Goal: Task Accomplishment & Management: Use online tool/utility

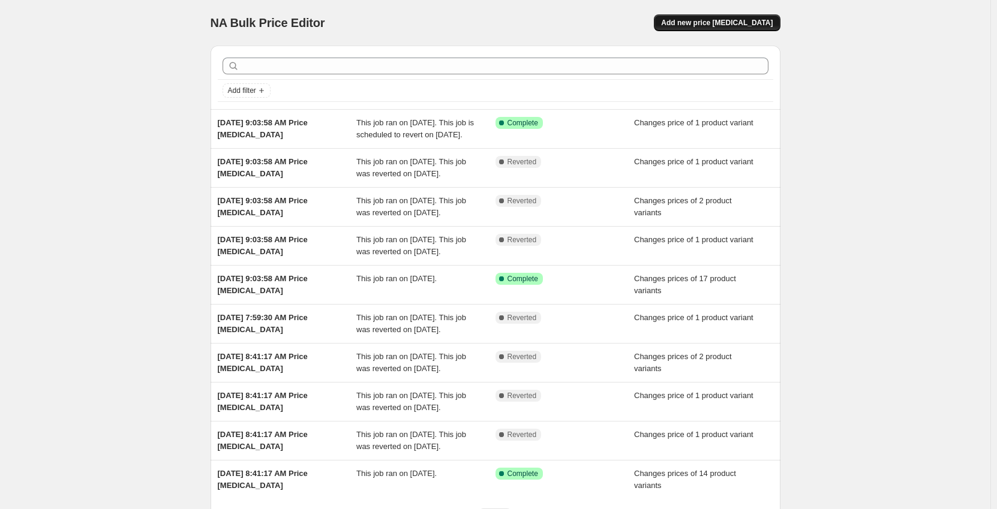
click at [728, 28] on button "Add new price [MEDICAL_DATA]" at bounding box center [717, 22] width 126 height 17
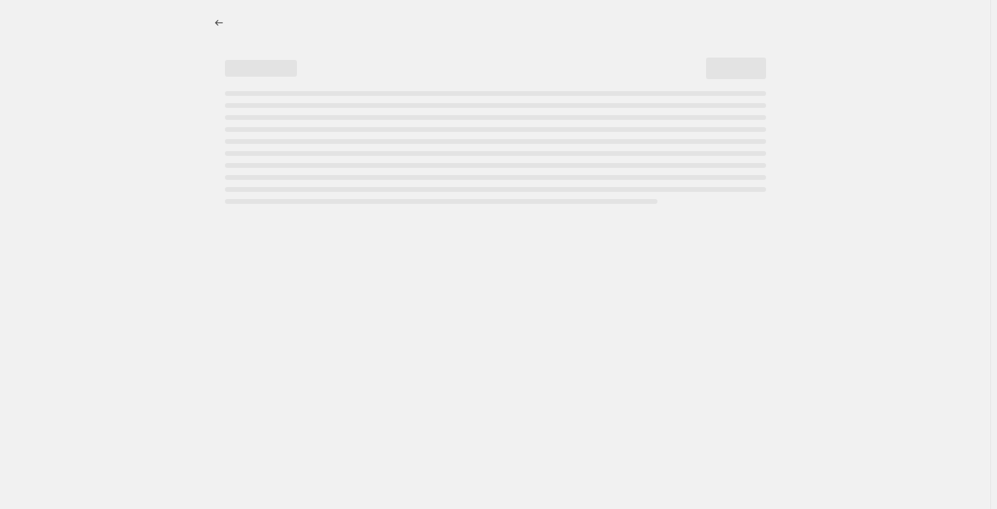
select select "percentage"
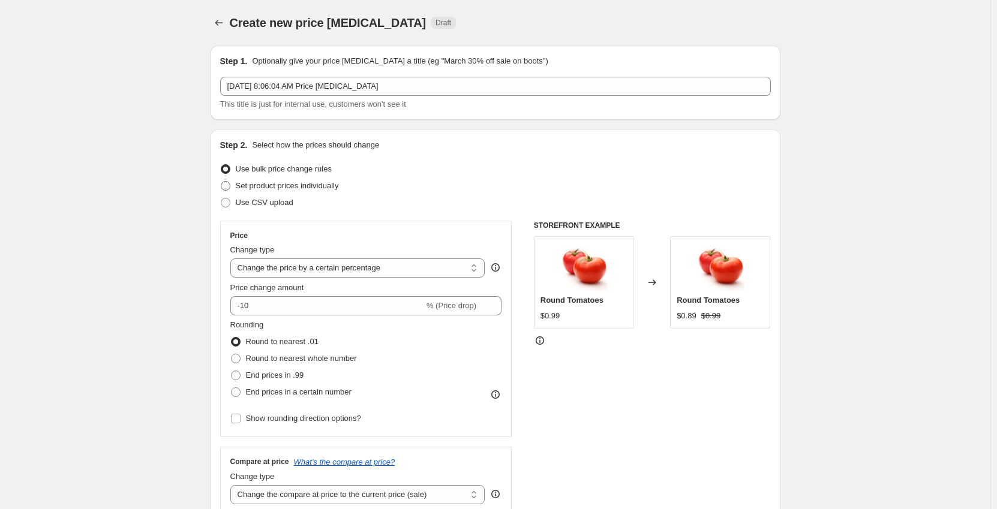
click at [265, 186] on span "Set product prices individually" at bounding box center [287, 185] width 103 height 9
click at [221, 182] on input "Set product prices individually" at bounding box center [221, 181] width 1 height 1
radio input "true"
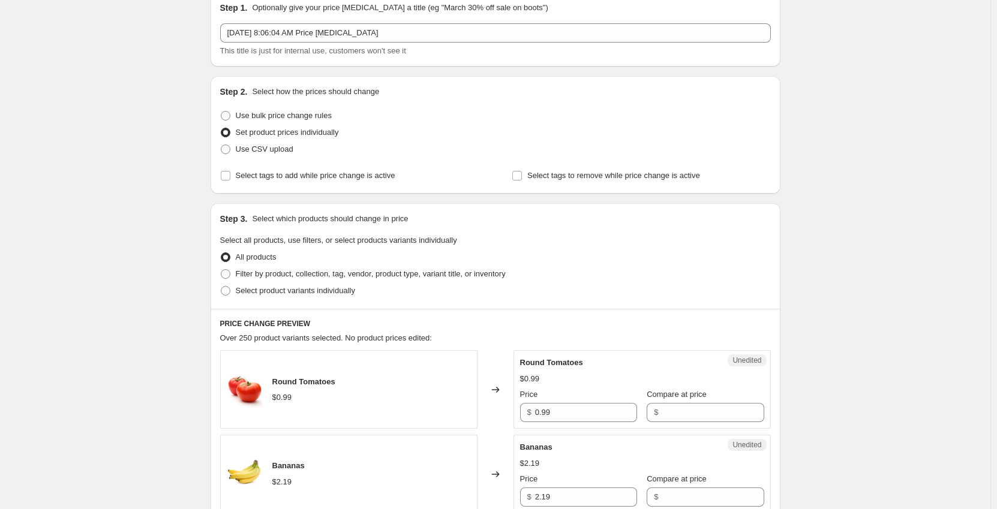
scroll to position [180, 0]
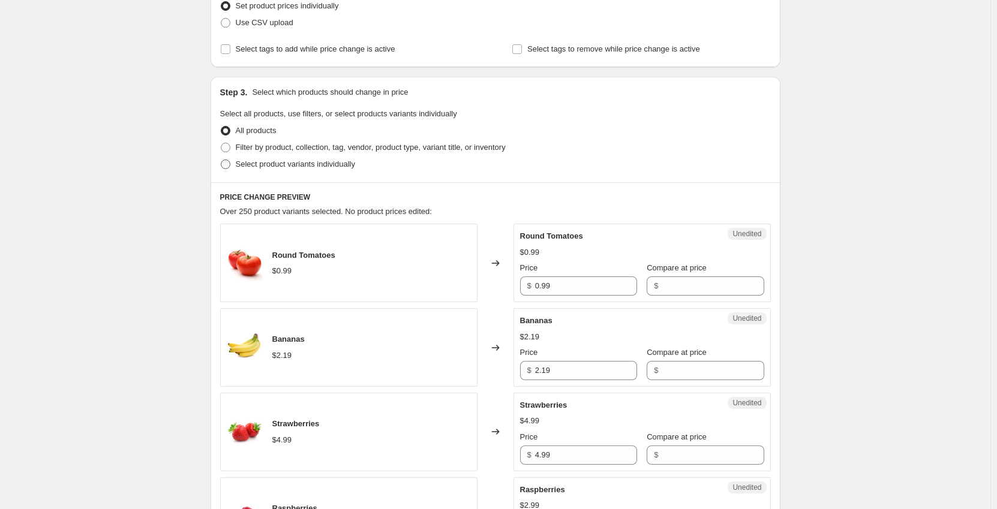
click at [256, 163] on span "Select product variants individually" at bounding box center [295, 164] width 119 height 9
click at [221, 160] on input "Select product variants individually" at bounding box center [221, 160] width 1 height 1
radio input "true"
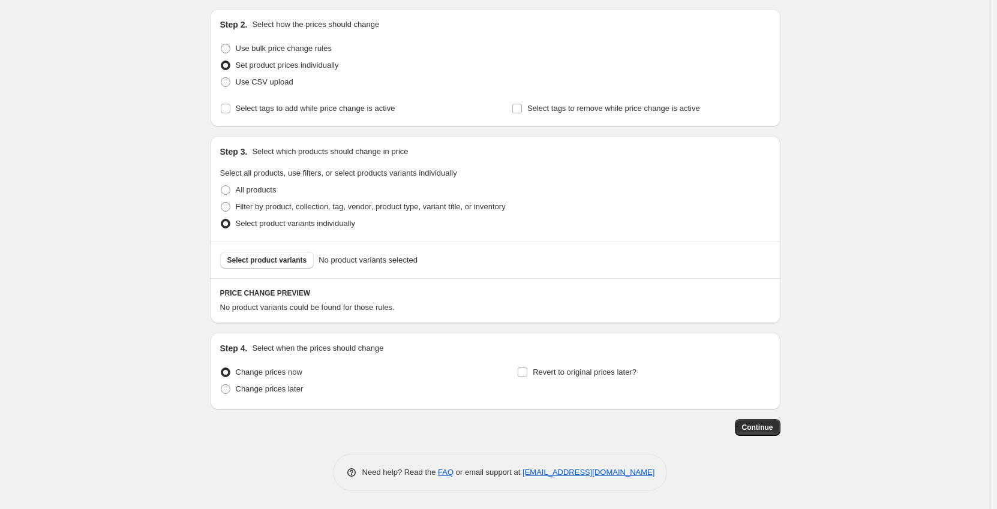
scroll to position [121, 0]
click at [291, 260] on span "Select product variants" at bounding box center [267, 261] width 80 height 10
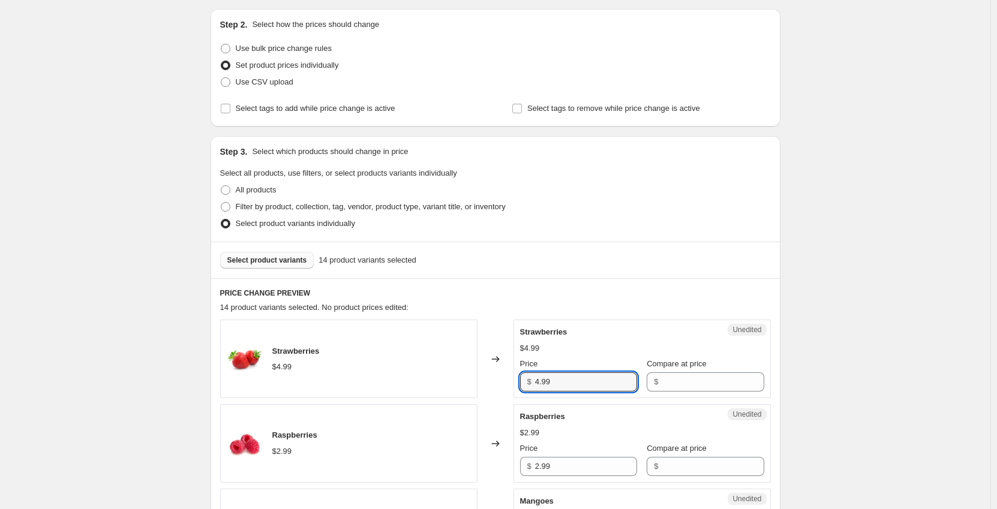
drag, startPoint x: 573, startPoint y: 383, endPoint x: 487, endPoint y: 384, distance: 86.4
click at [487, 384] on div "Strawberries $4.99 Changed to Unedited Strawberries $4.99 Price $ 4.99 Compare …" at bounding box center [495, 359] width 551 height 79
type input "."
type input "5.99"
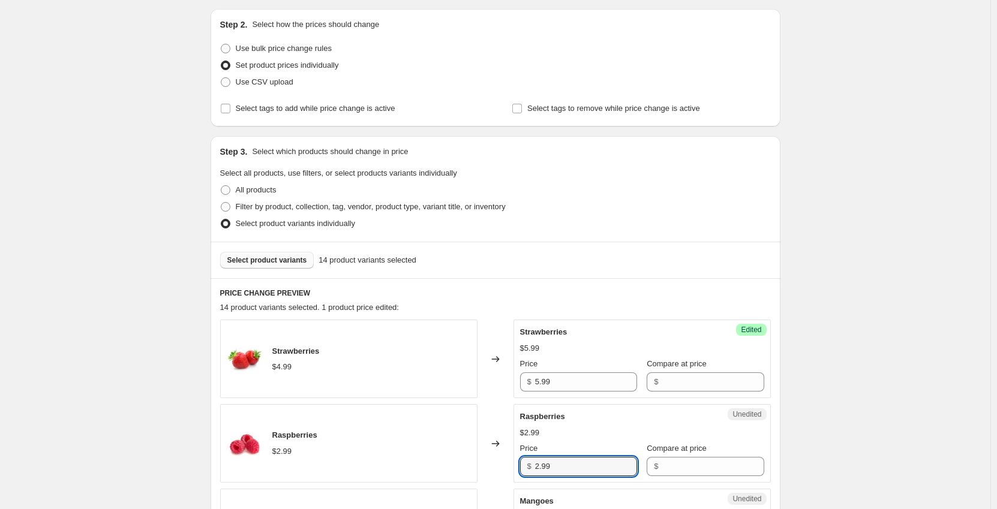
drag, startPoint x: 555, startPoint y: 465, endPoint x: 505, endPoint y: 467, distance: 49.9
click at [505, 467] on div "Raspberries $2.99 Changed to Unedited Raspberries $2.99 Price $ 2.99 Compare at…" at bounding box center [495, 443] width 551 height 79
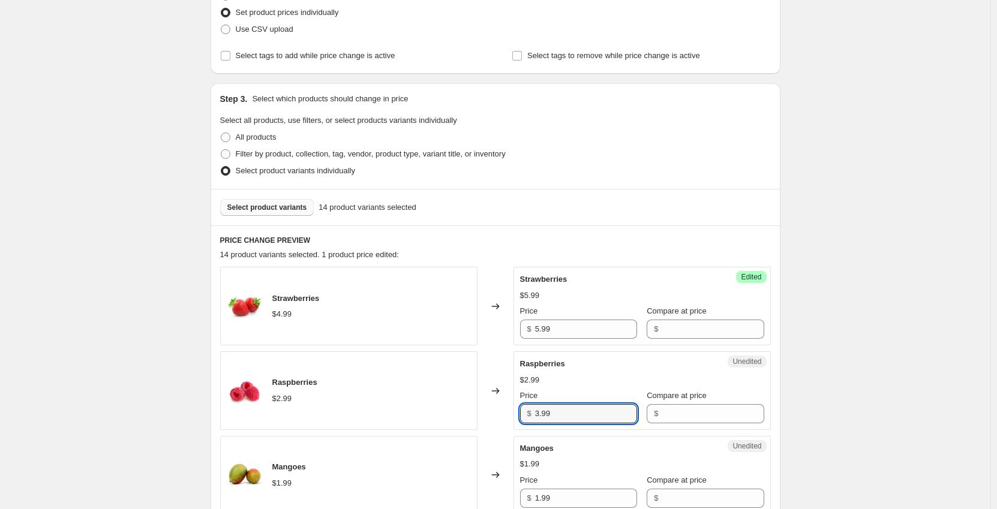
scroll to position [301, 0]
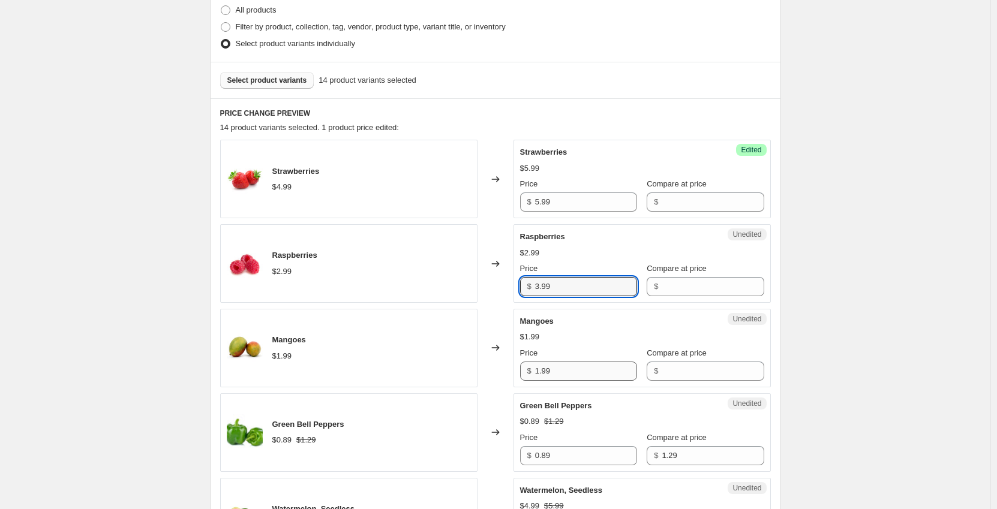
type input "3.99"
click at [569, 372] on input "1.99" at bounding box center [586, 371] width 102 height 19
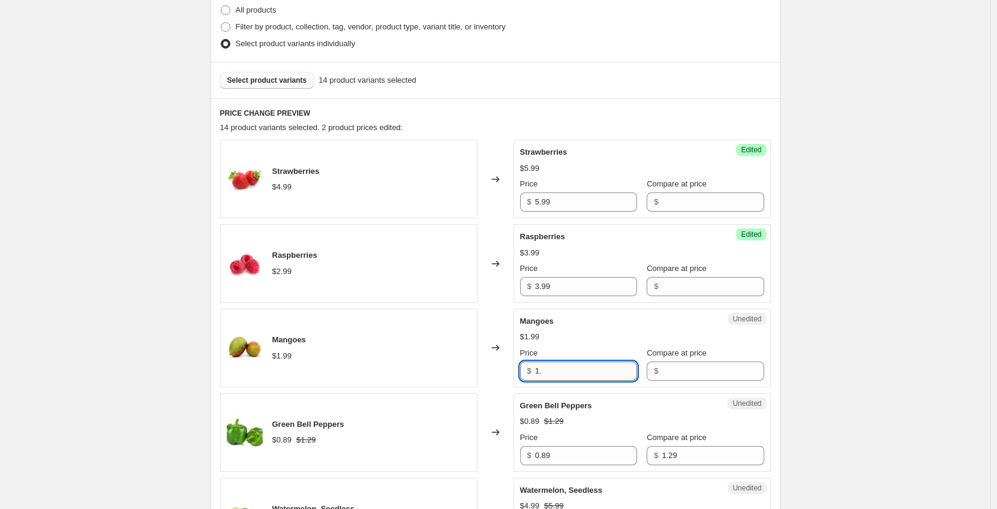
type input "1"
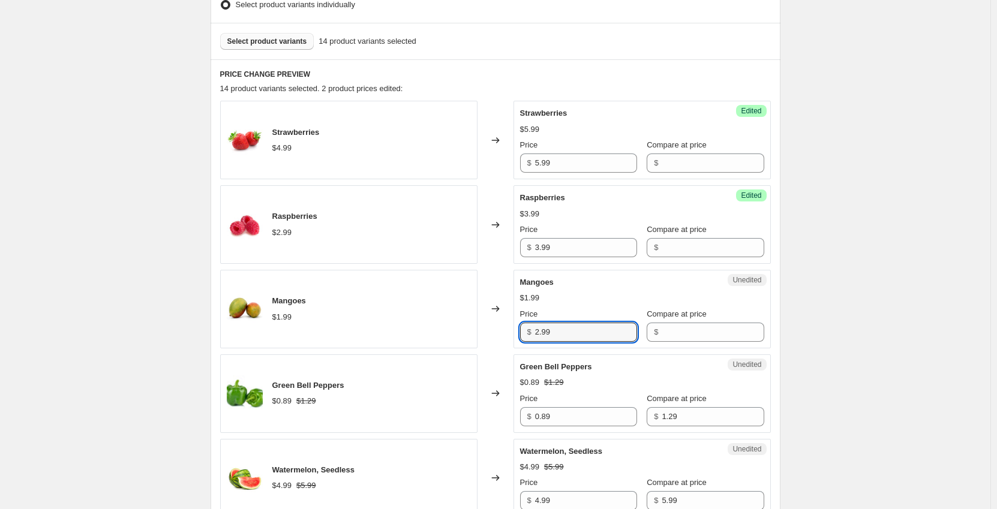
scroll to position [361, 0]
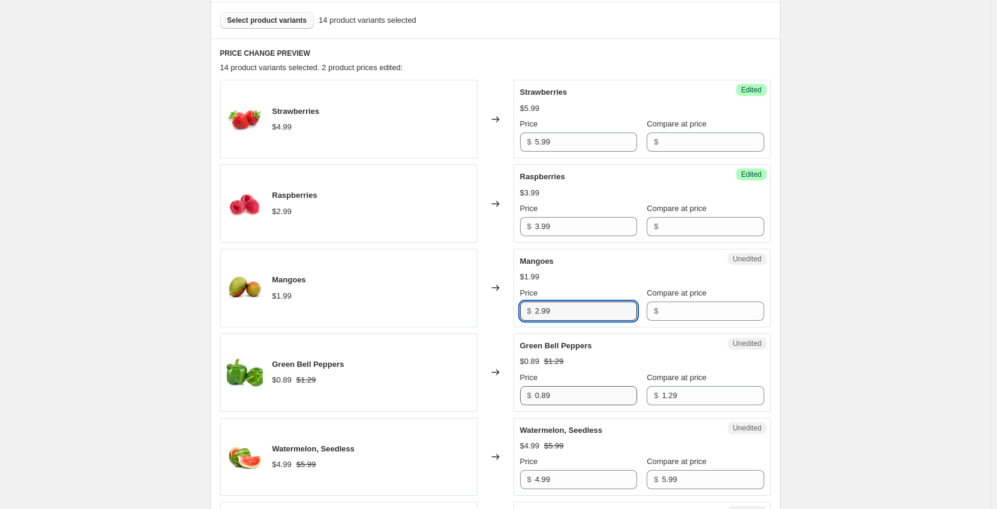
type input "2.99"
click at [571, 393] on input "0.89" at bounding box center [586, 395] width 102 height 19
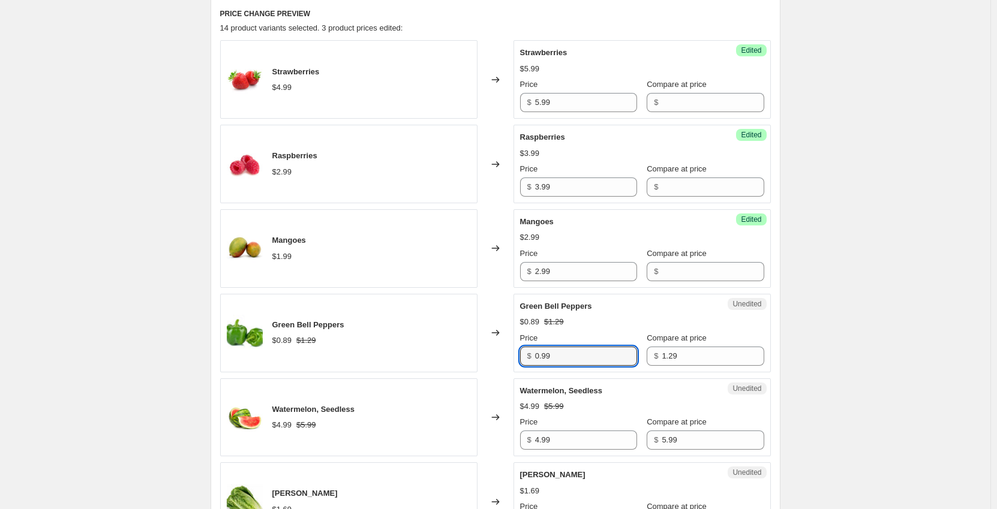
scroll to position [421, 0]
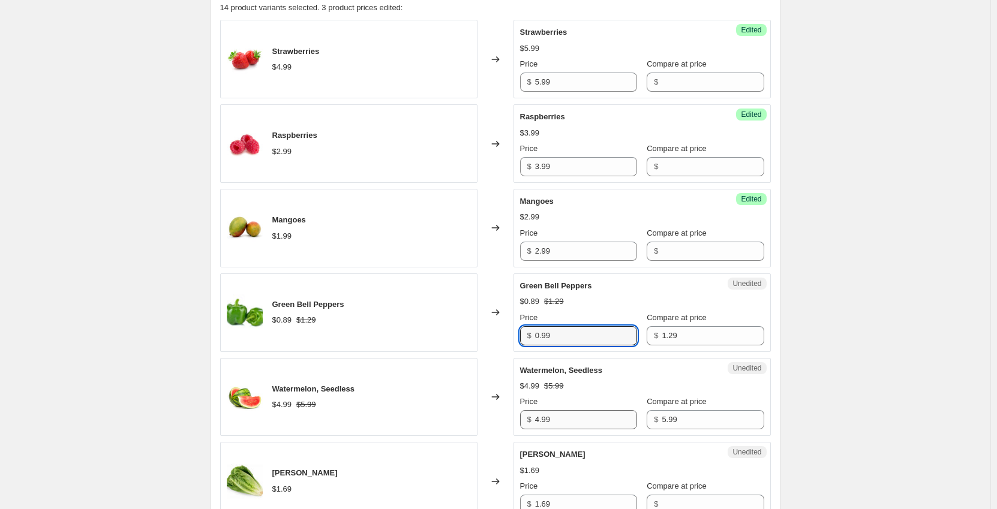
type input "0.99"
click at [587, 420] on input "4.99" at bounding box center [586, 419] width 102 height 19
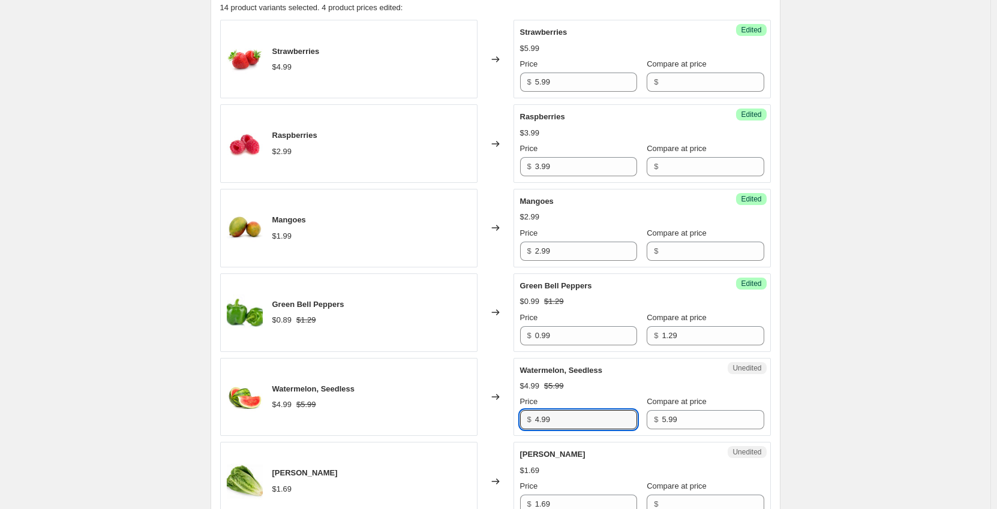
drag, startPoint x: 565, startPoint y: 414, endPoint x: 486, endPoint y: 410, distance: 79.3
click at [487, 410] on div "Watermelon, Seedless $4.99 $5.99 Changed to Unedited Watermelon, Seedless $4.99…" at bounding box center [495, 397] width 551 height 79
type input "7.99"
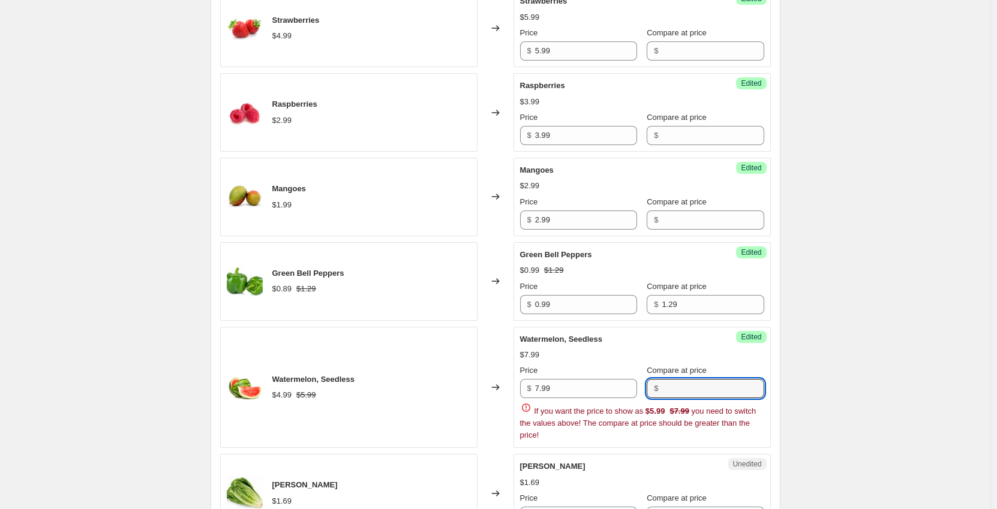
scroll to position [481, 0]
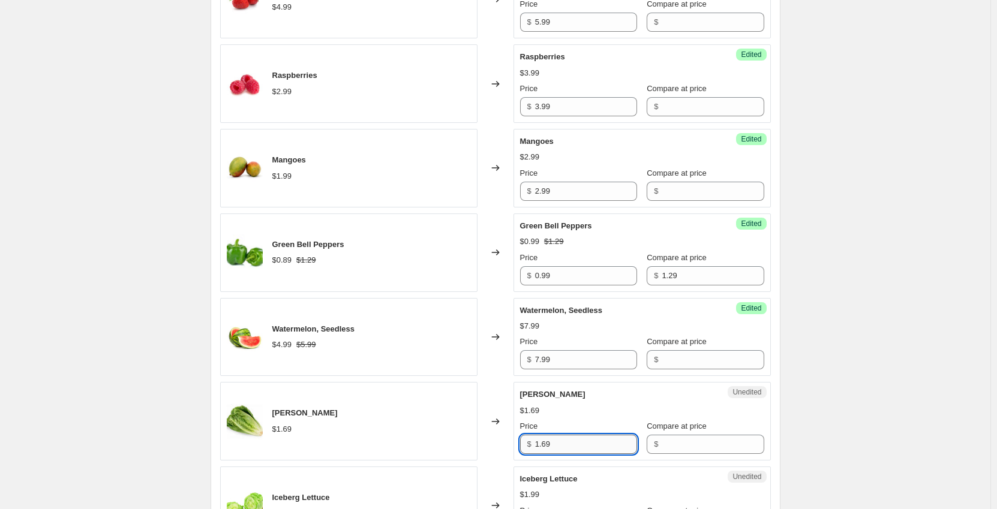
type input "1"
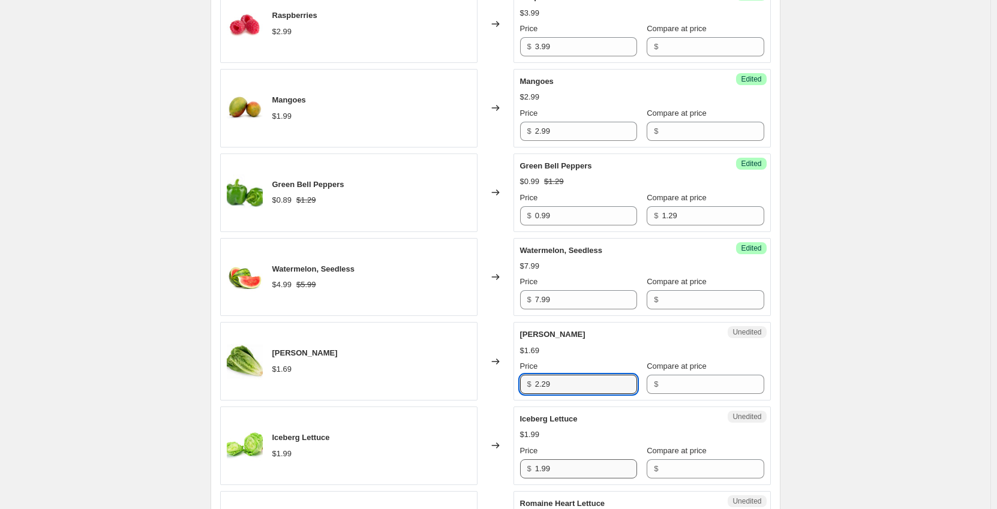
type input "2.29"
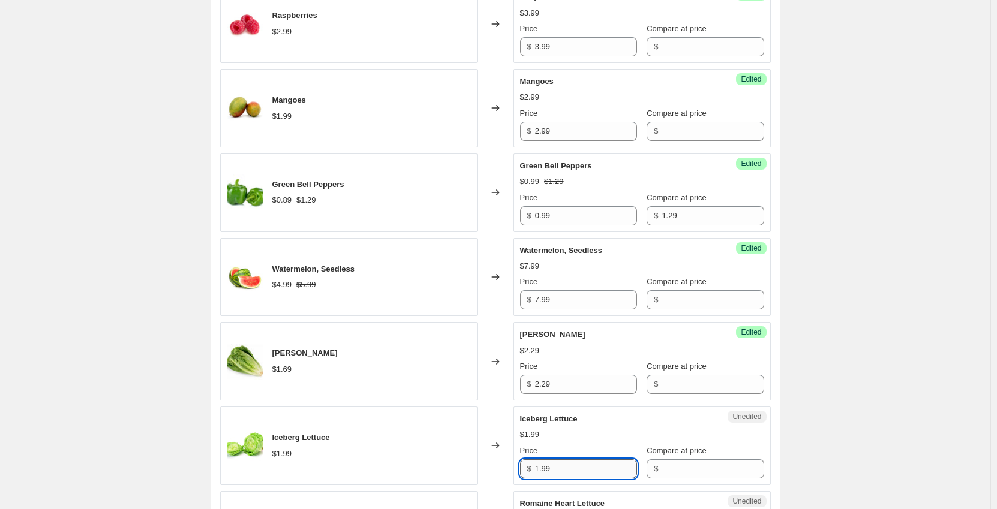
click at [598, 465] on input "1.99" at bounding box center [586, 469] width 102 height 19
type input "1"
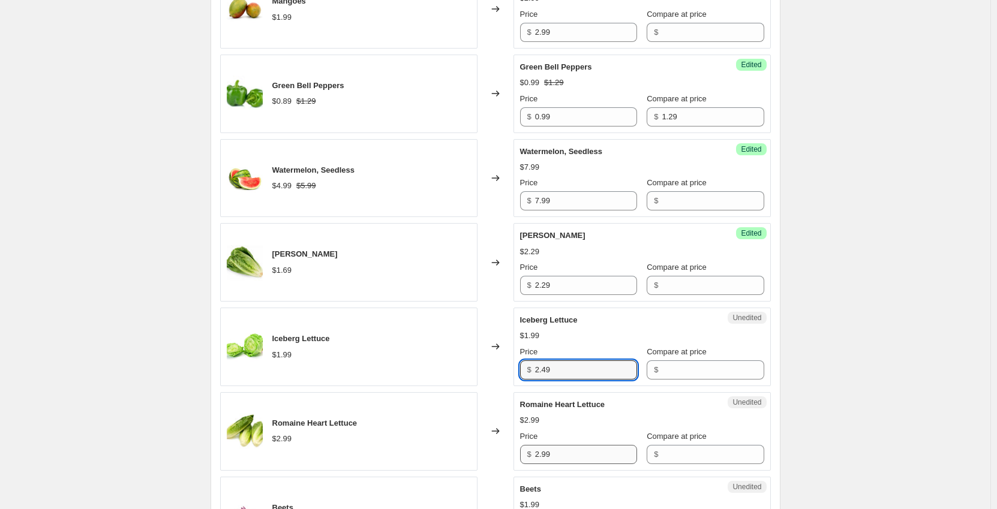
scroll to position [661, 0]
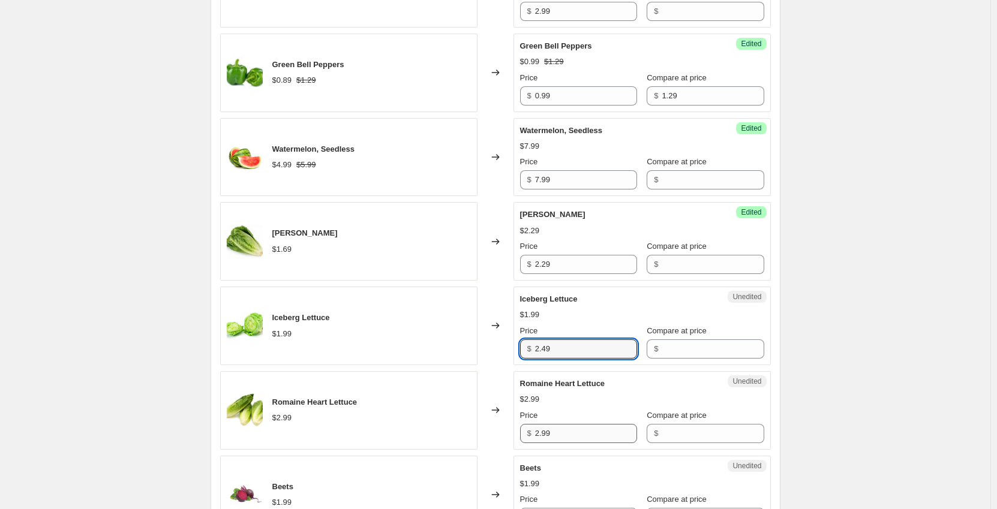
type input "2.49"
click at [567, 433] on input "2.99" at bounding box center [586, 433] width 102 height 19
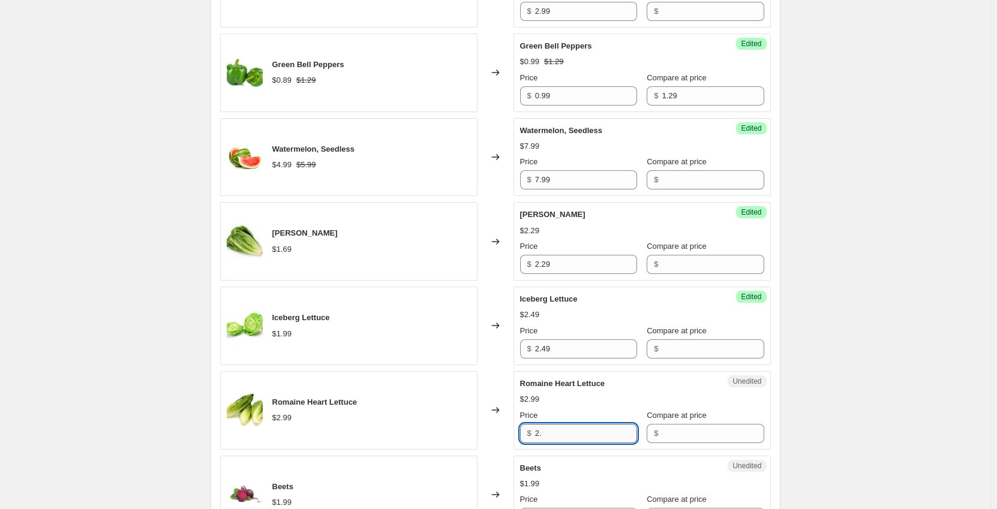
type input "2"
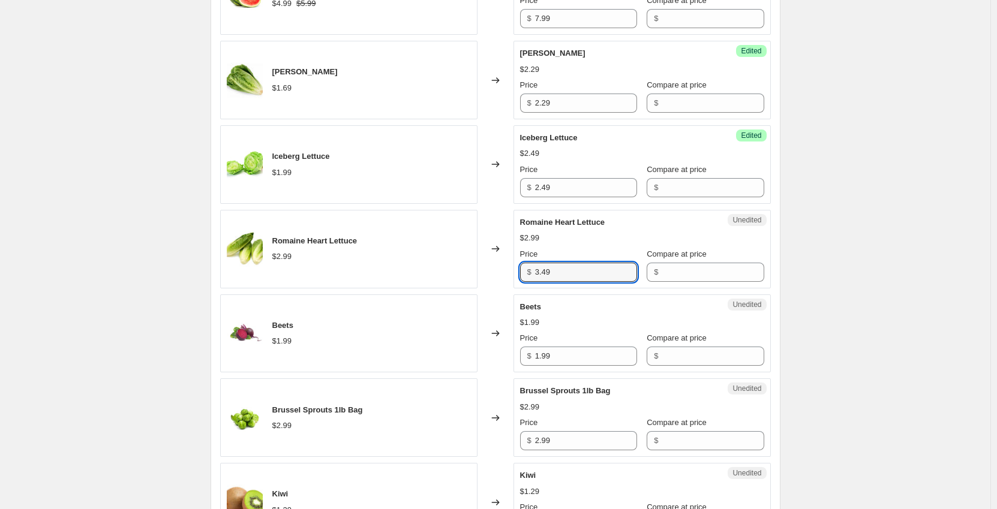
scroll to position [841, 0]
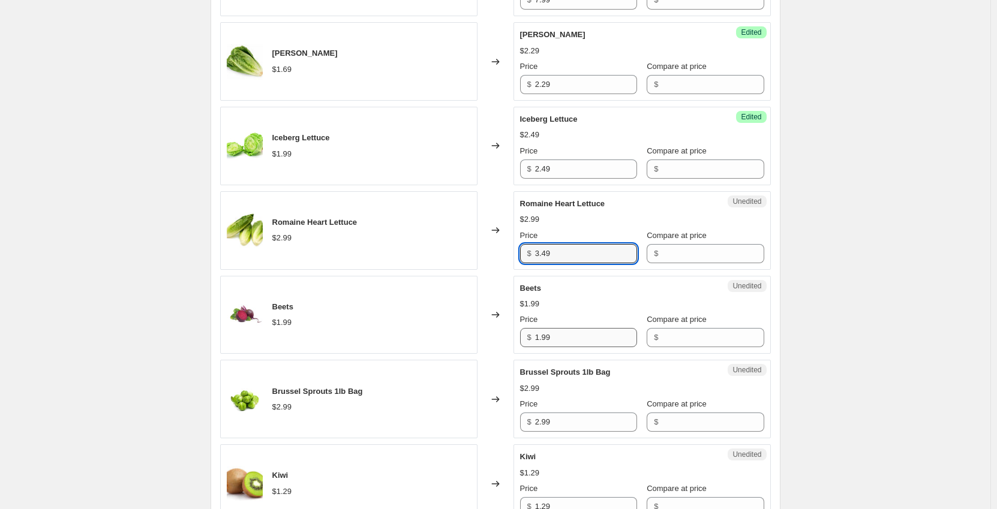
type input "3.49"
click at [561, 336] on input "1.99" at bounding box center [586, 337] width 102 height 19
type input "1"
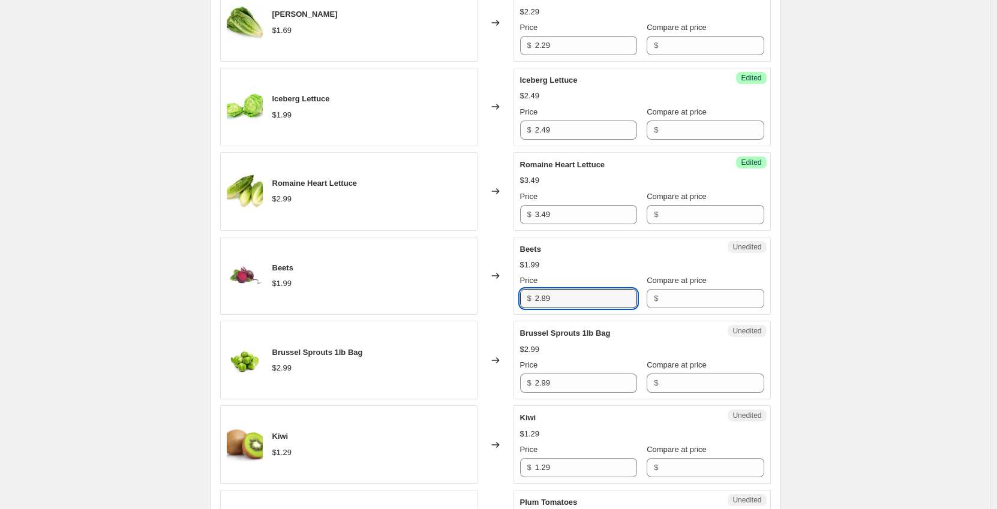
scroll to position [901, 0]
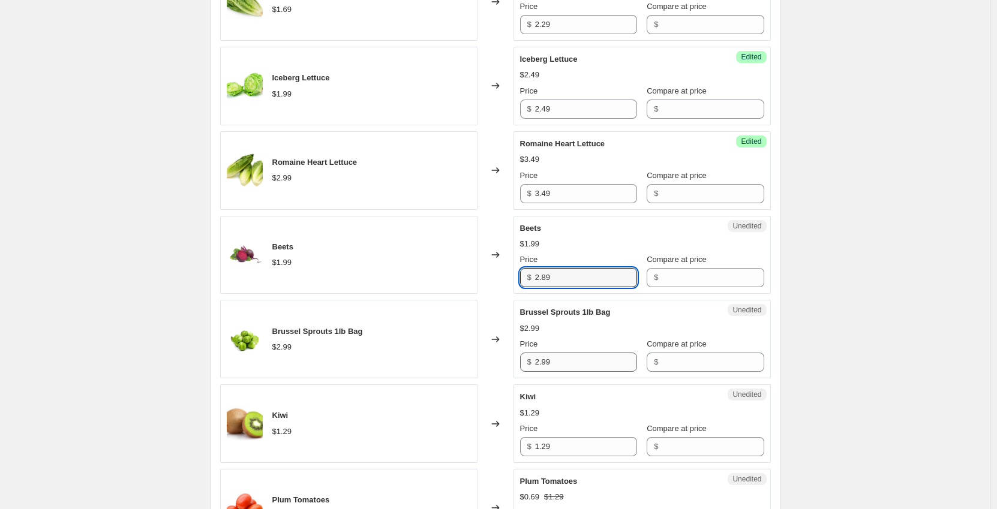
type input "2.89"
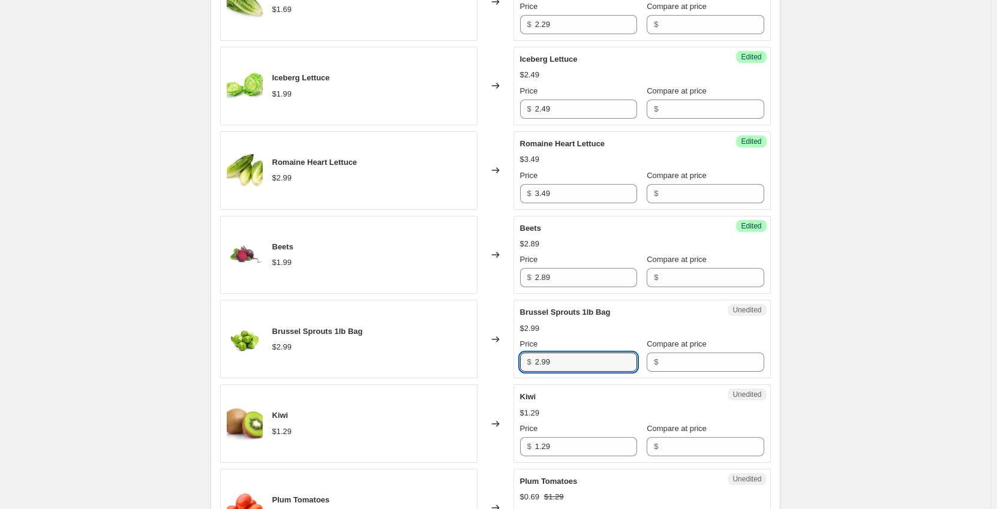
drag, startPoint x: 562, startPoint y: 353, endPoint x: 533, endPoint y: 359, distance: 29.4
click at [533, 359] on div "$ 2.99" at bounding box center [578, 362] width 117 height 19
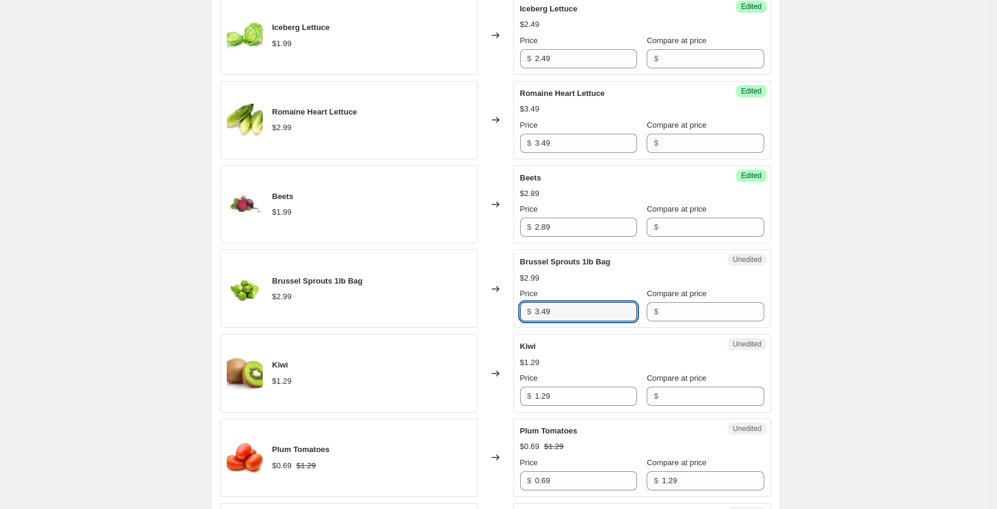
scroll to position [1021, 0]
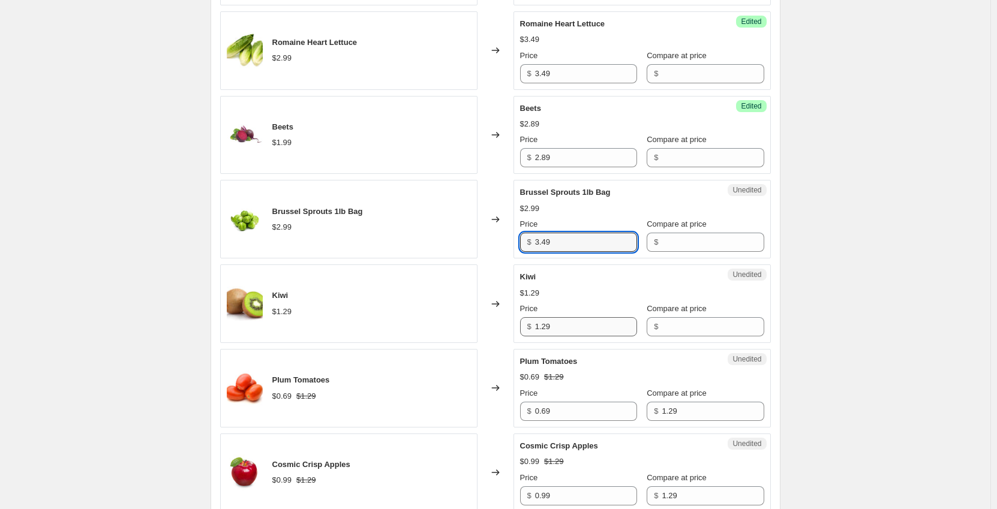
type input "3.49"
click at [562, 330] on input "1.29" at bounding box center [586, 326] width 102 height 19
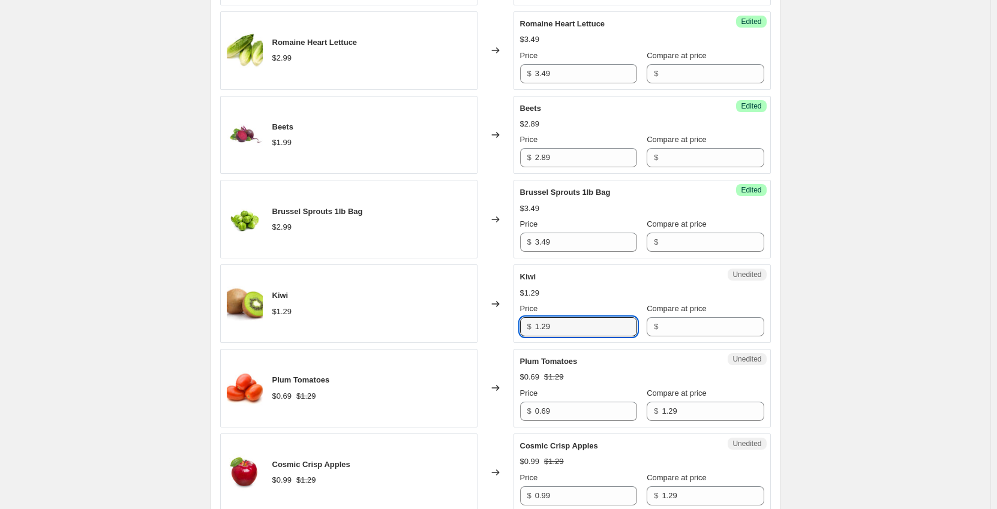
drag, startPoint x: 564, startPoint y: 329, endPoint x: 501, endPoint y: 327, distance: 63.1
click at [503, 327] on div "Kiwi $1.29 Changed to Unedited Kiwi $1.29 Price $ 1.29 Compare at price $" at bounding box center [495, 304] width 551 height 79
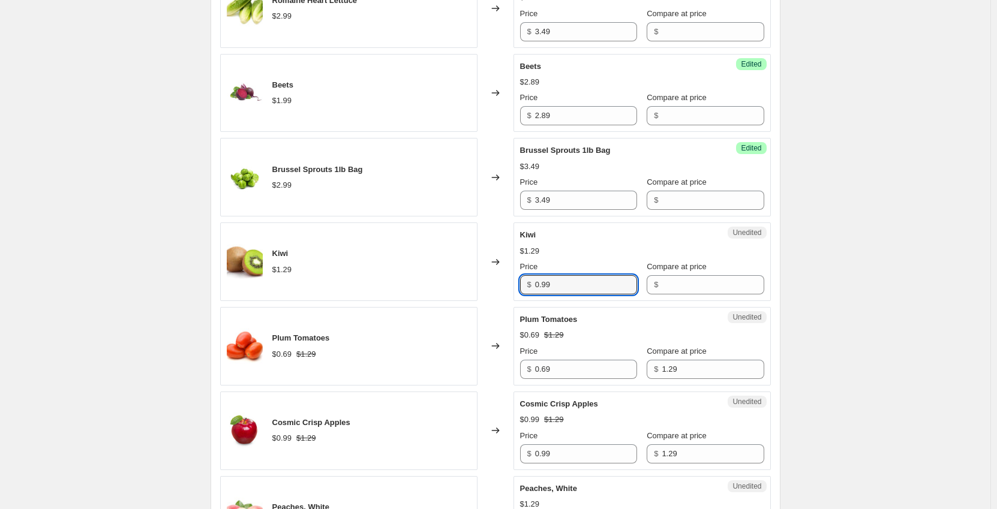
scroll to position [1081, 0]
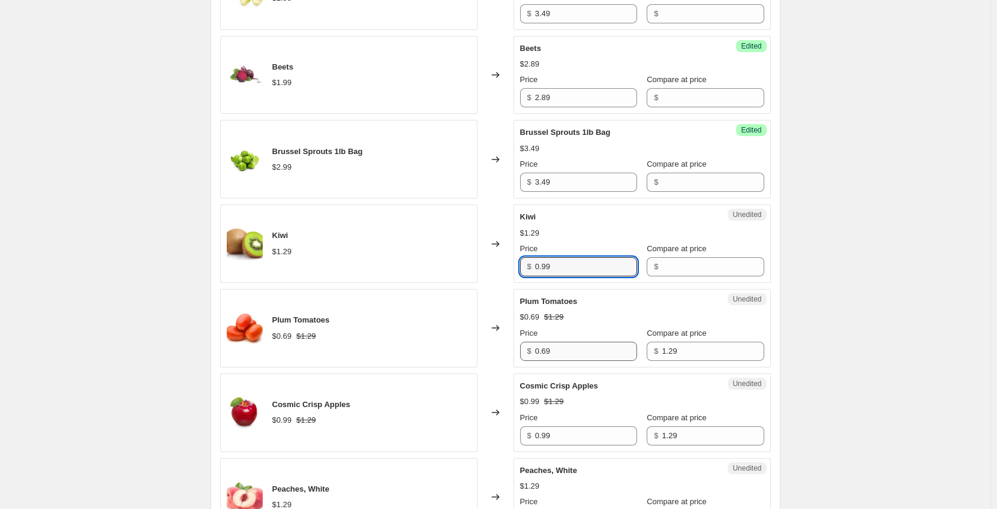
type input "0.99"
click at [596, 355] on input "0.69" at bounding box center [586, 351] width 102 height 19
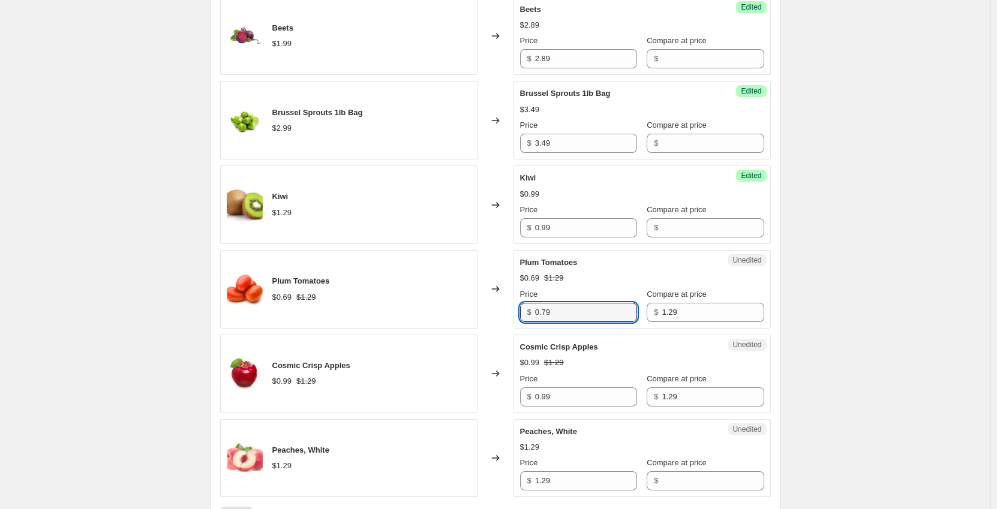
scroll to position [1141, 0]
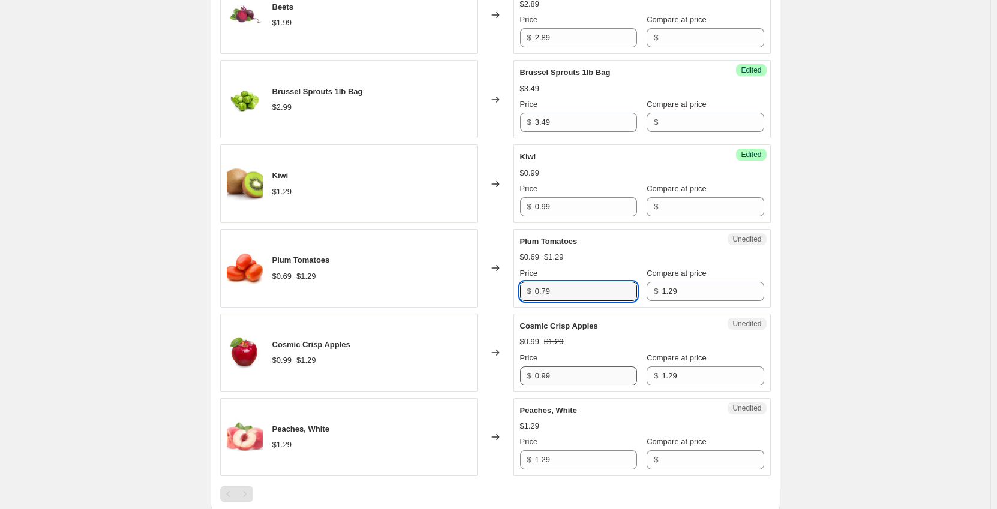
type input "0.79"
click at [592, 381] on input "0.99" at bounding box center [586, 376] width 102 height 19
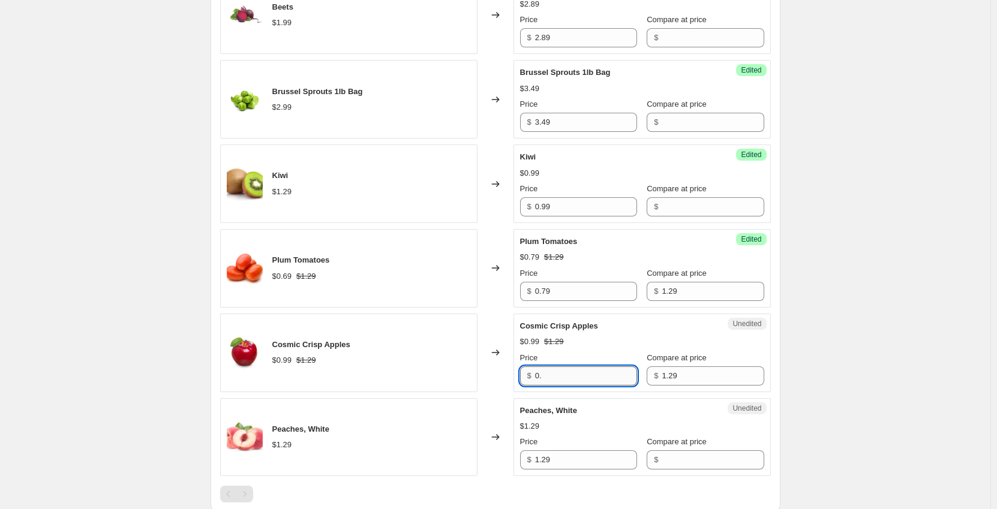
type input "0"
type input "1.19"
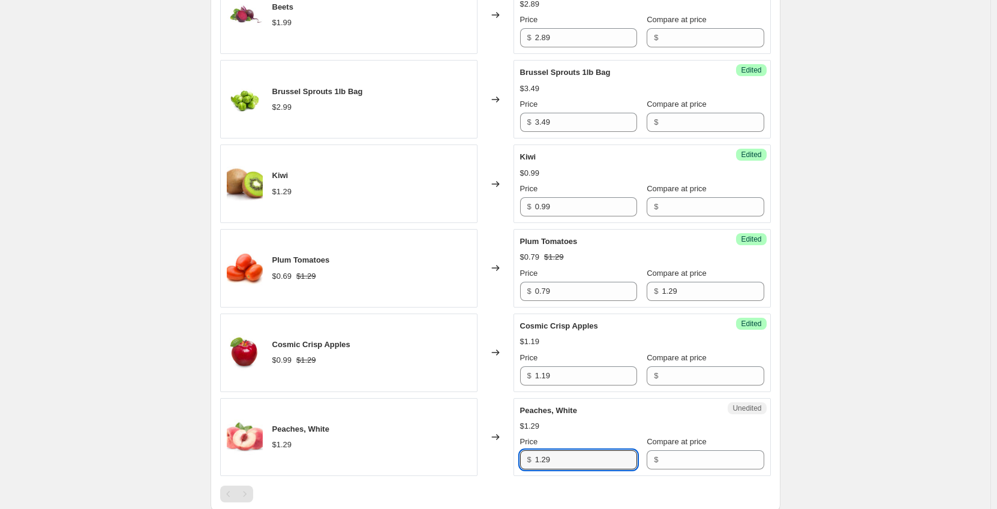
drag, startPoint x: 557, startPoint y: 462, endPoint x: 496, endPoint y: 467, distance: 62.0
click at [496, 467] on div "Peaches, White $1.29 Changed to Unedited Peaches, White $1.29 Price $ 1.29 Comp…" at bounding box center [495, 437] width 551 height 79
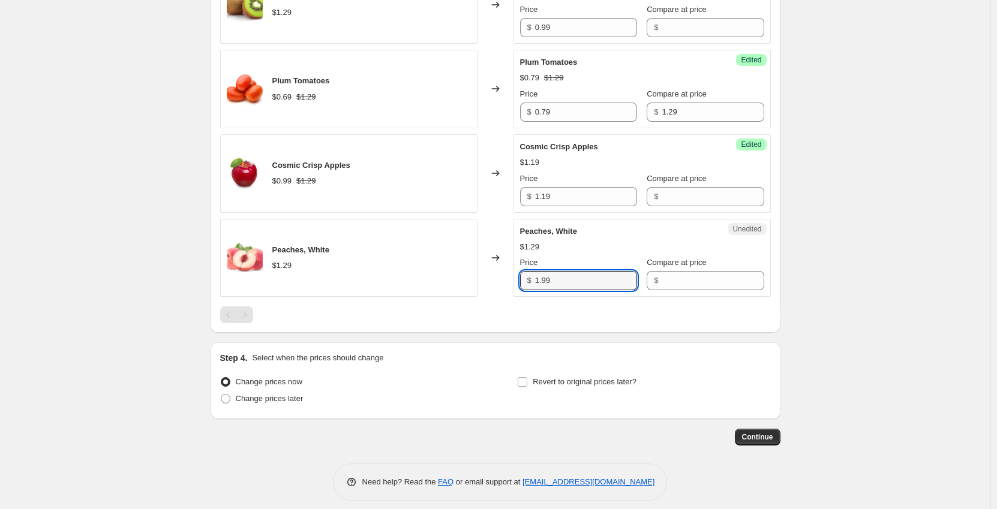
scroll to position [1321, 0]
type input "1.99"
click at [289, 402] on span "Change prices later" at bounding box center [270, 398] width 68 height 9
click at [221, 394] on input "Change prices later" at bounding box center [221, 394] width 1 height 1
radio input "true"
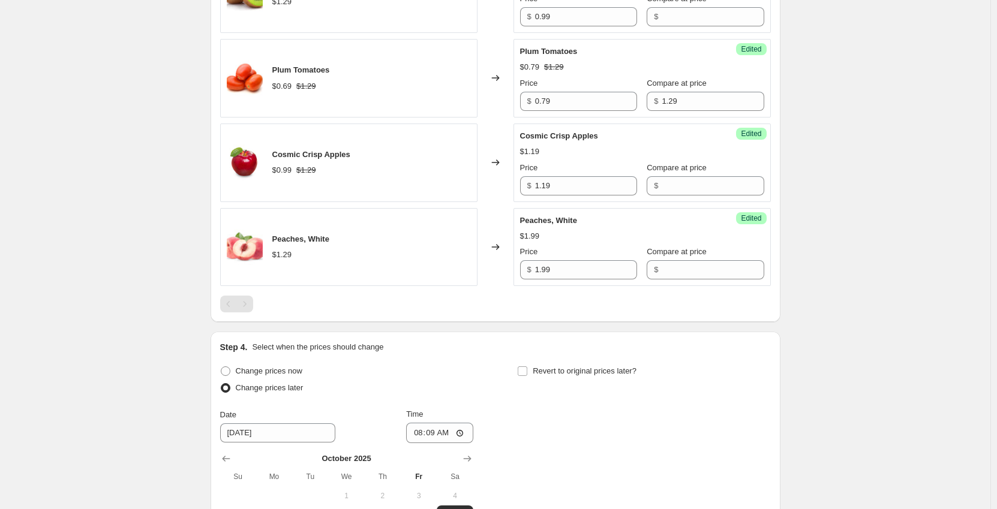
scroll to position [1441, 0]
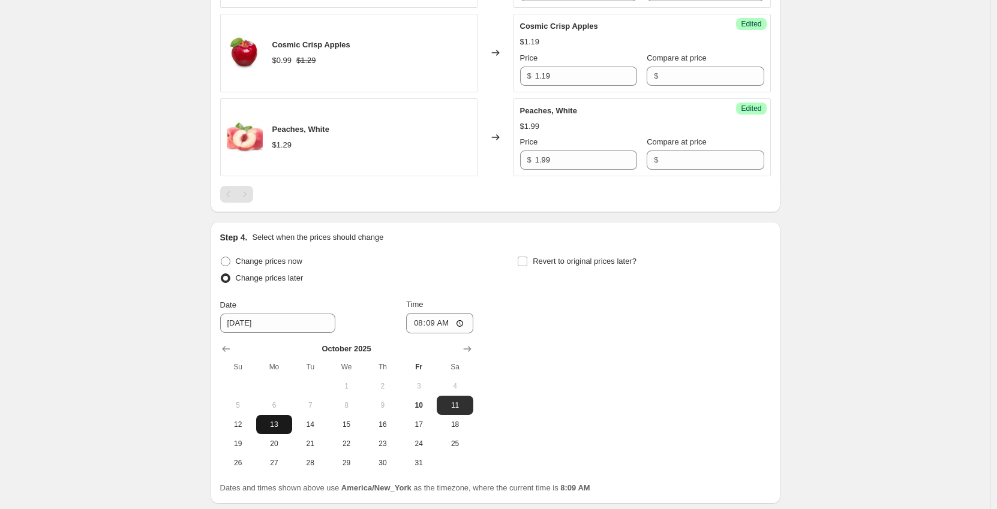
click at [283, 429] on span "13" at bounding box center [274, 425] width 26 height 10
type input "[DATE]"
click at [418, 325] on input "08:09" at bounding box center [439, 323] width 67 height 20
type input "00:01"
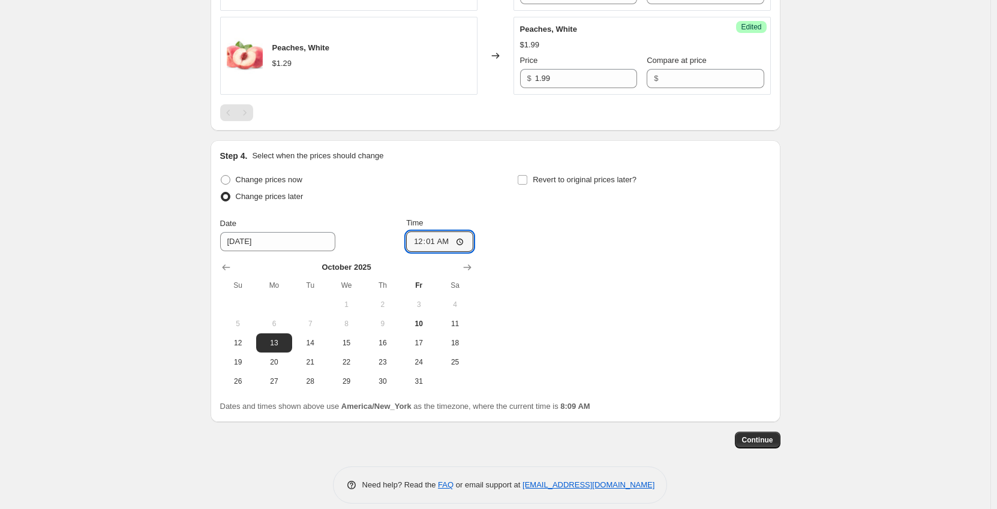
scroll to position [1535, 0]
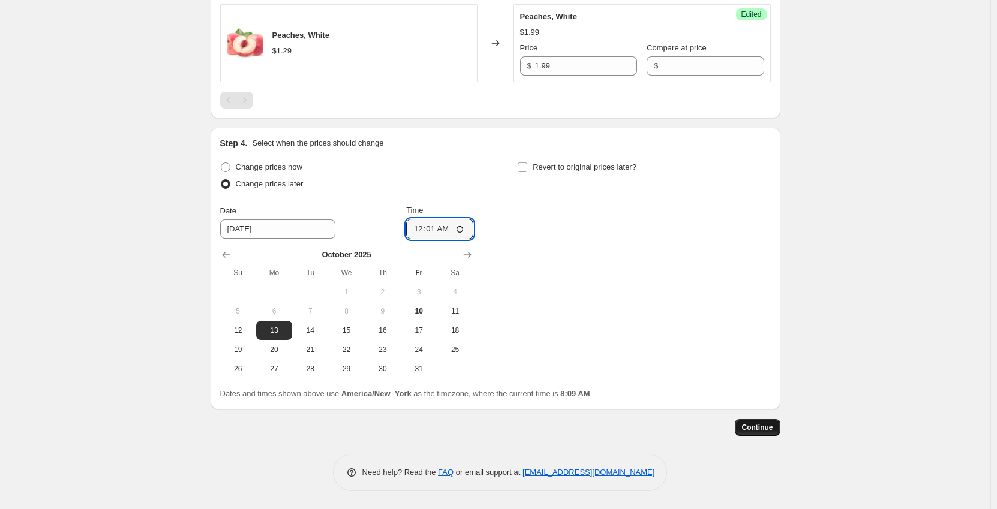
click at [767, 429] on span "Continue" at bounding box center [757, 428] width 31 height 10
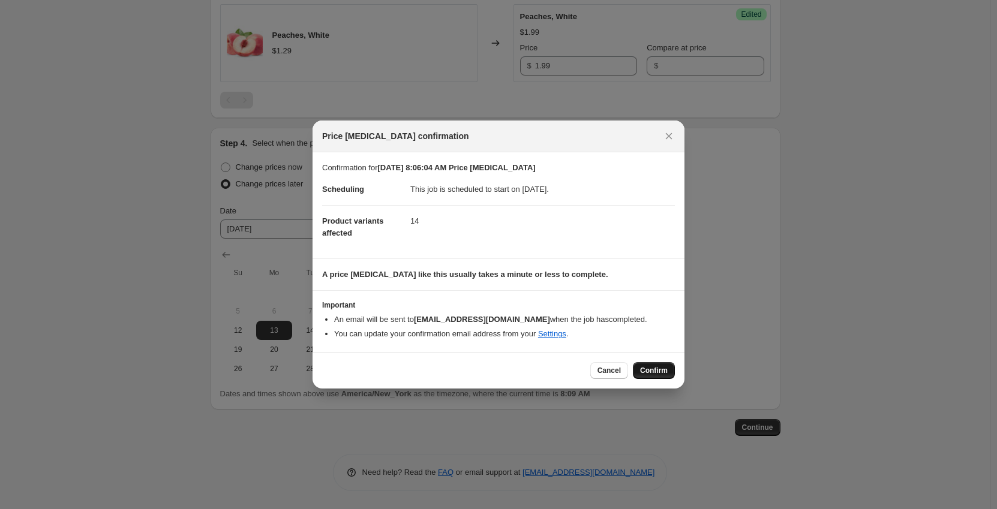
click at [653, 377] on button "Confirm" at bounding box center [654, 370] width 42 height 17
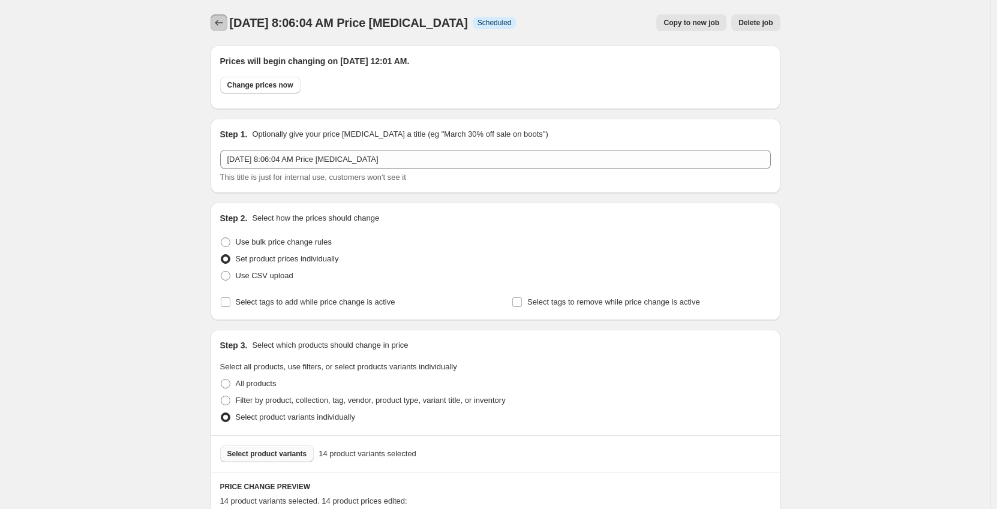
click at [217, 20] on icon "Price change jobs" at bounding box center [219, 23] width 12 height 12
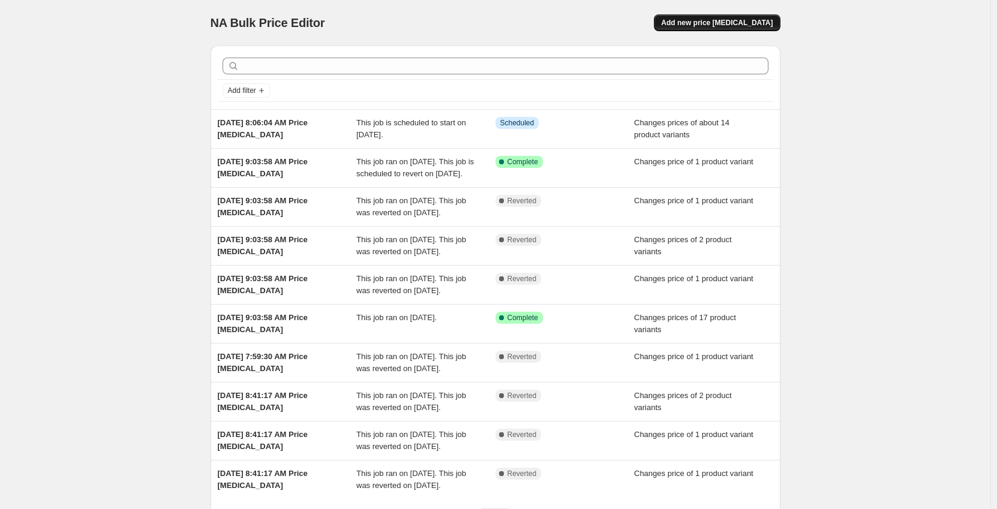
click at [740, 16] on button "Add new price [MEDICAL_DATA]" at bounding box center [717, 22] width 126 height 17
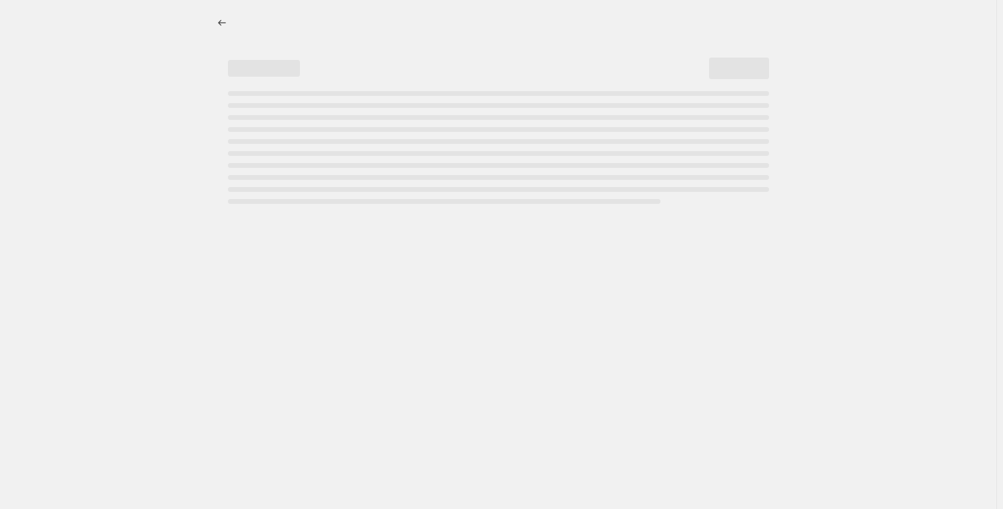
select select "percentage"
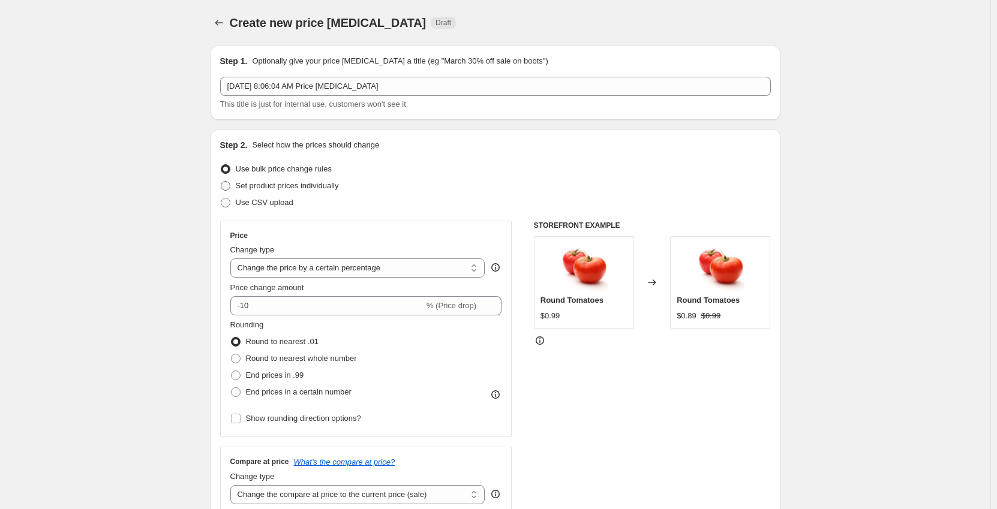
click at [289, 193] on label "Set product prices individually" at bounding box center [279, 186] width 119 height 17
click at [221, 182] on input "Set product prices individually" at bounding box center [221, 181] width 1 height 1
radio input "true"
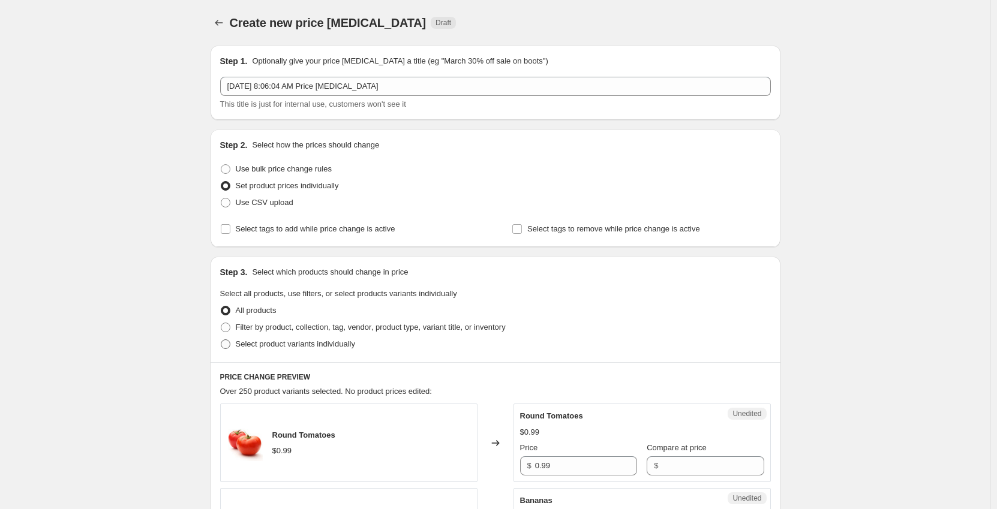
click at [261, 346] on span "Select product variants individually" at bounding box center [295, 344] width 119 height 9
click at [221, 340] on input "Select product variants individually" at bounding box center [221, 340] width 1 height 1
radio input "true"
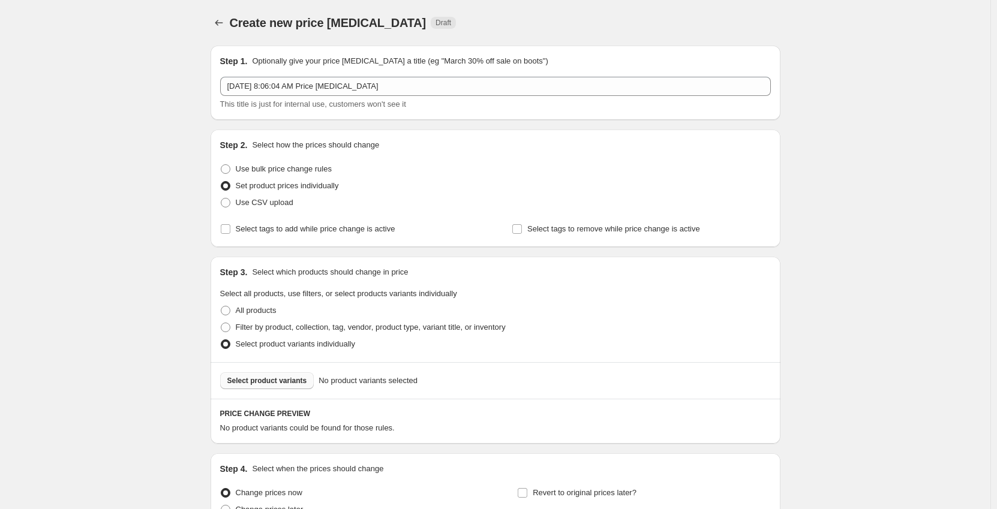
click at [277, 384] on span "Select product variants" at bounding box center [267, 381] width 80 height 10
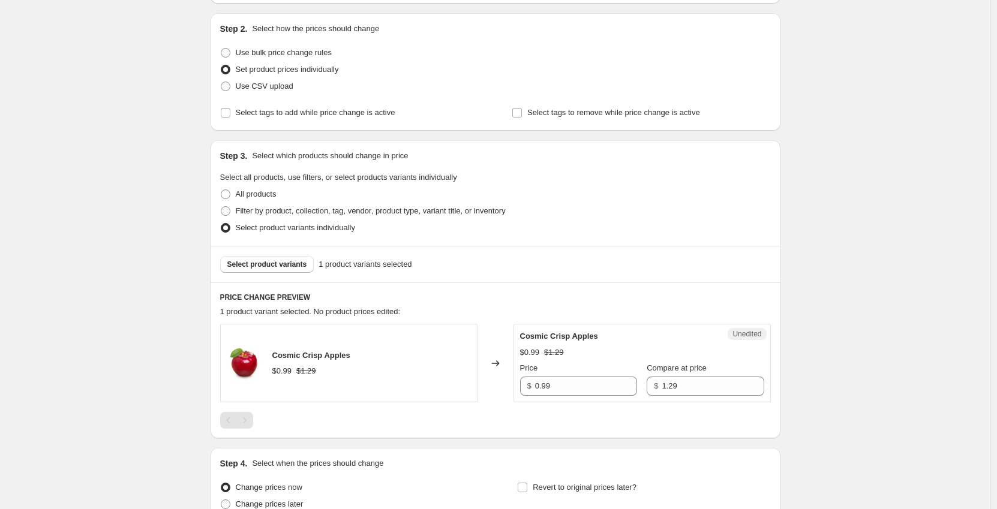
scroll to position [120, 0]
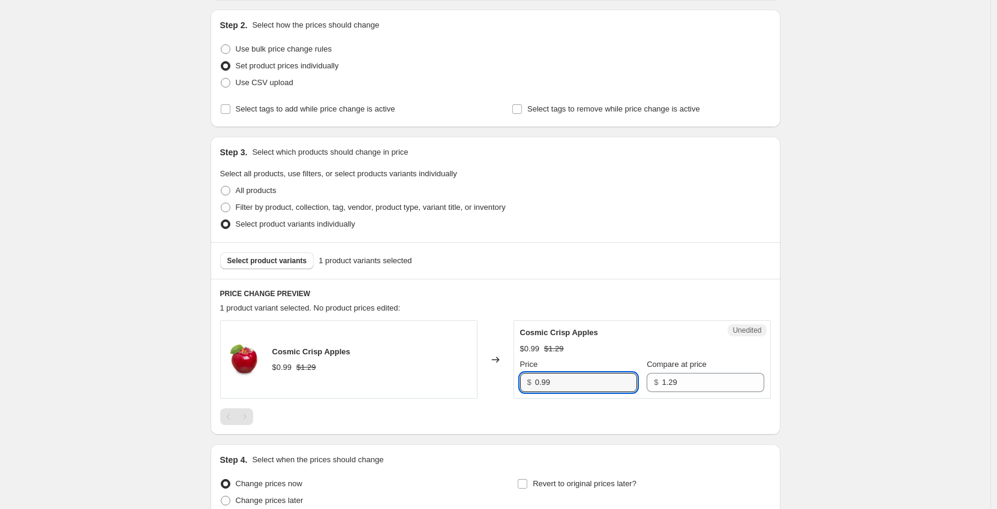
drag, startPoint x: 562, startPoint y: 385, endPoint x: 491, endPoint y: 388, distance: 70.8
click at [491, 388] on div "Cosmic Crisp Apples $0.99 $1.29 Changed to Unedited Cosmic Crisp Apples $0.99 $…" at bounding box center [495, 359] width 551 height 79
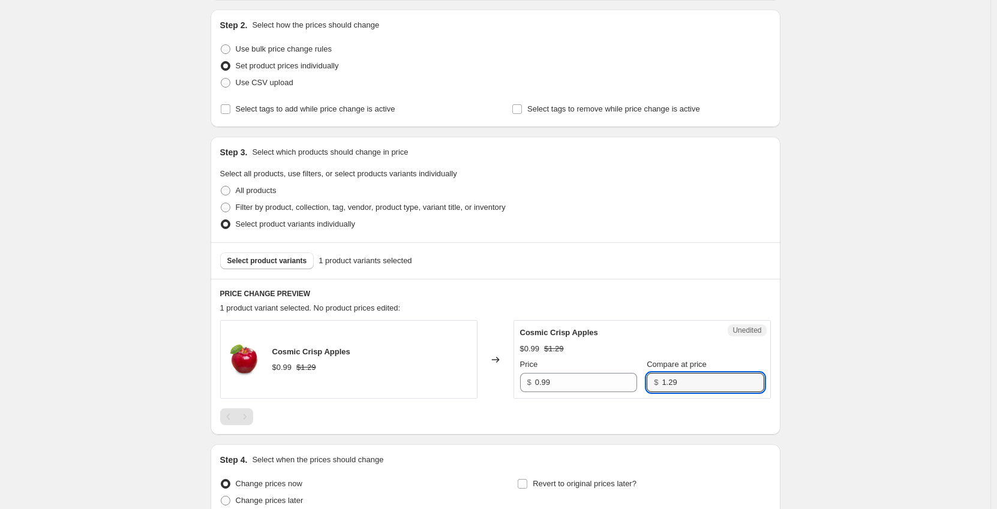
drag, startPoint x: 683, startPoint y: 383, endPoint x: 643, endPoint y: 386, distance: 40.3
click at [647, 386] on div "$ 1.29" at bounding box center [705, 382] width 117 height 19
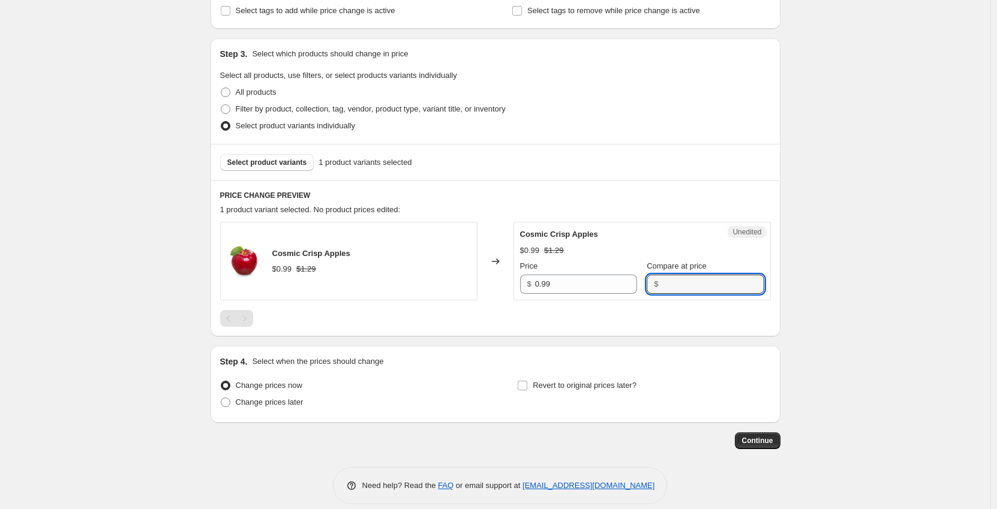
scroll to position [232, 0]
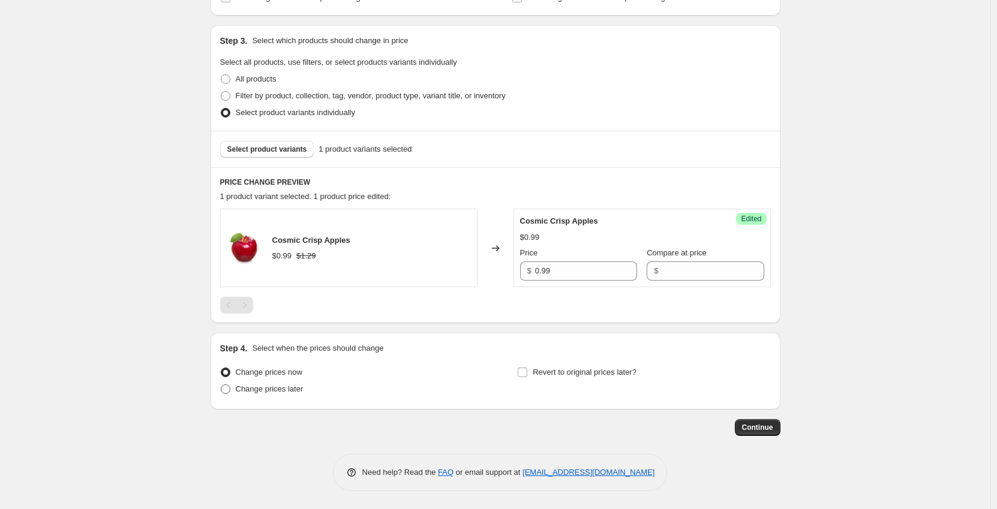
click at [281, 388] on span "Change prices later" at bounding box center [270, 389] width 68 height 9
click at [221, 385] on input "Change prices later" at bounding box center [221, 385] width 1 height 1
radio input "true"
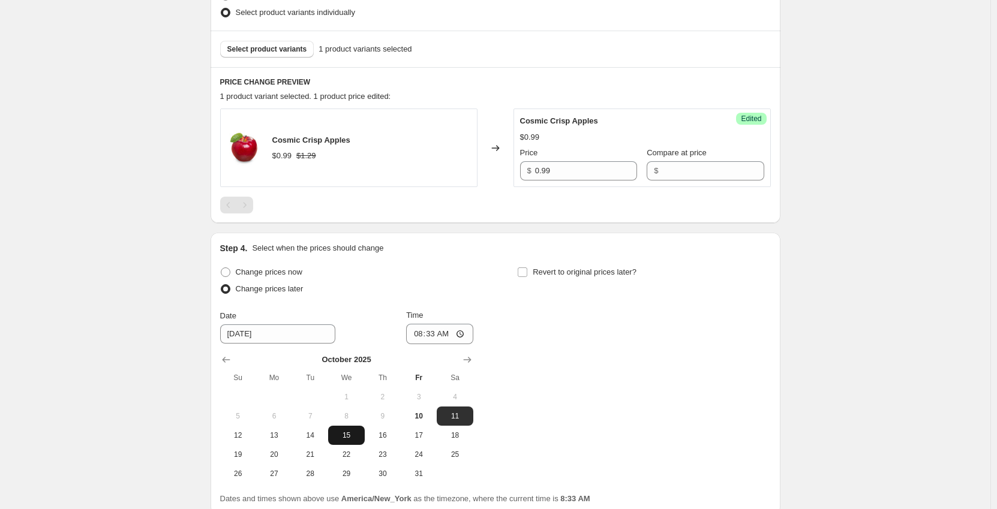
scroll to position [352, 0]
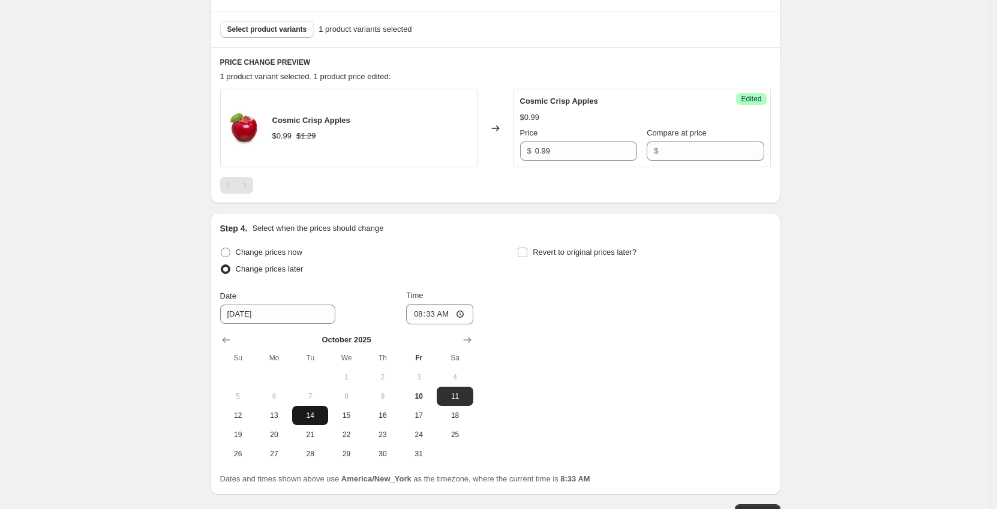
click at [319, 408] on button "14" at bounding box center [310, 415] width 36 height 19
type input "[DATE]"
click at [419, 310] on input "08:33" at bounding box center [439, 314] width 67 height 20
type input "00:01"
click at [522, 252] on input "Revert to original prices later?" at bounding box center [523, 253] width 10 height 10
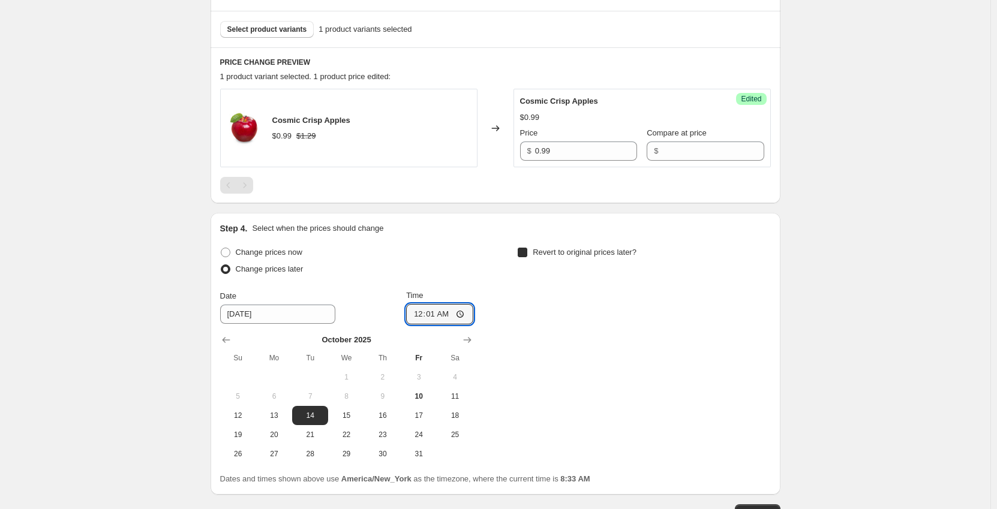
checkbox input "true"
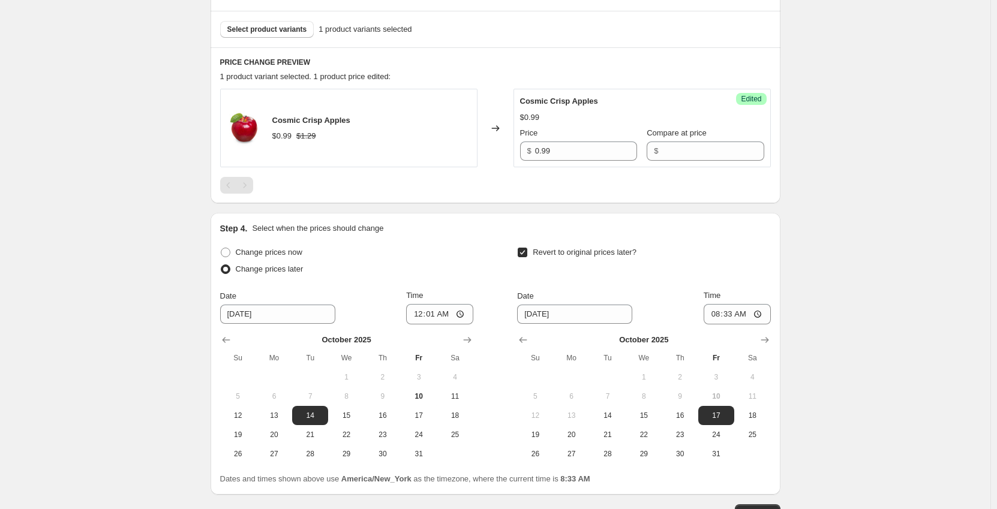
drag, startPoint x: 608, startPoint y: 409, endPoint x: 626, endPoint y: 399, distance: 20.4
click at [608, 409] on button "14" at bounding box center [608, 415] width 36 height 19
type input "[DATE]"
click at [715, 315] on input "08:33" at bounding box center [737, 314] width 67 height 20
type input "23:59"
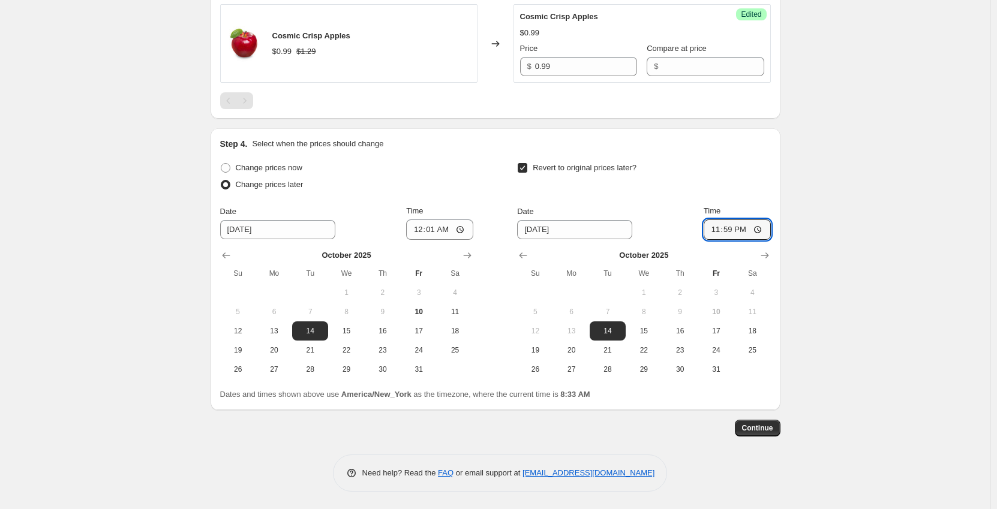
scroll to position [437, 0]
click at [759, 431] on span "Continue" at bounding box center [757, 428] width 31 height 10
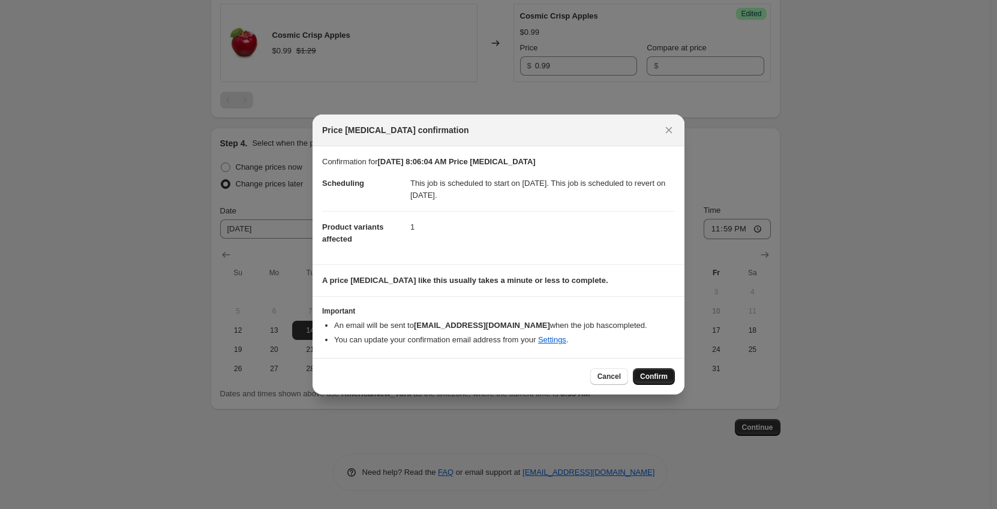
click at [655, 374] on span "Confirm" at bounding box center [654, 377] width 28 height 10
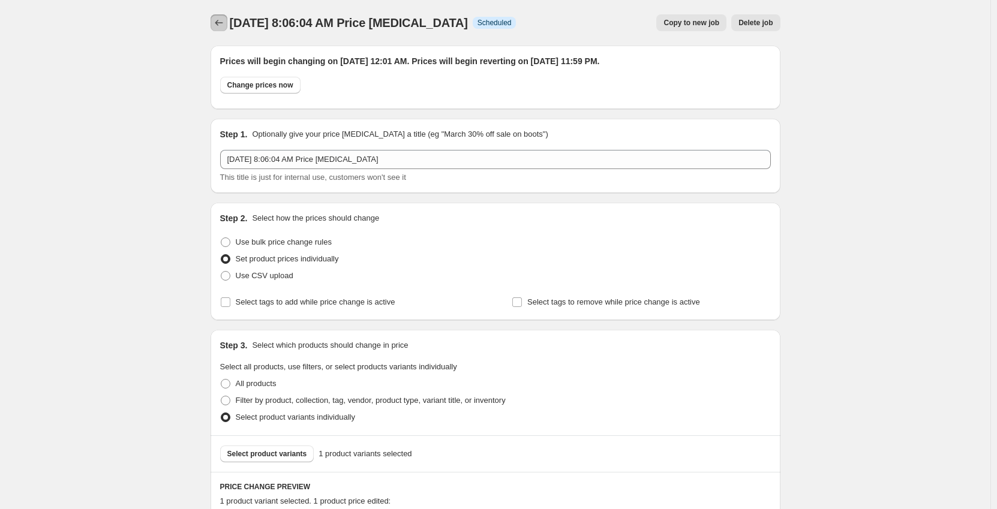
click at [223, 20] on icon "Price change jobs" at bounding box center [219, 23] width 12 height 12
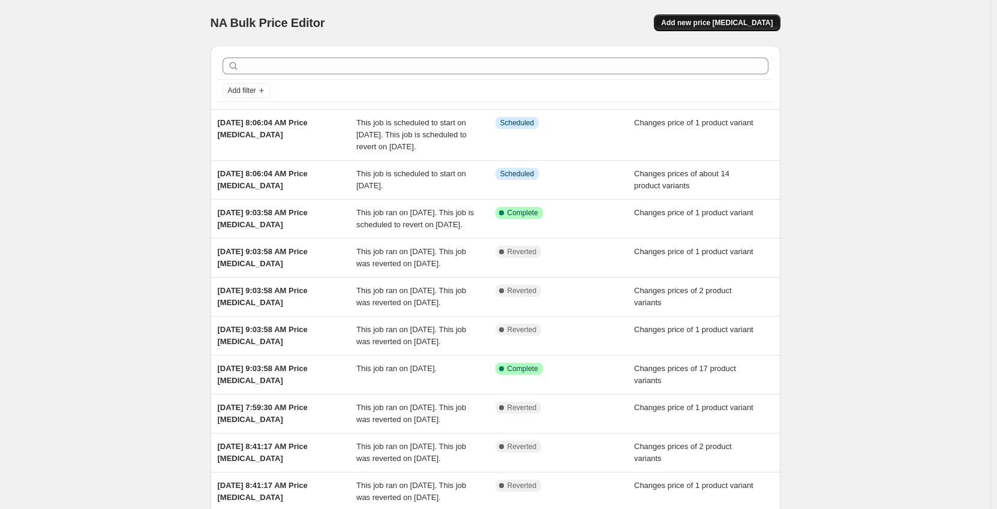
click at [724, 22] on span "Add new price [MEDICAL_DATA]" at bounding box center [717, 23] width 112 height 10
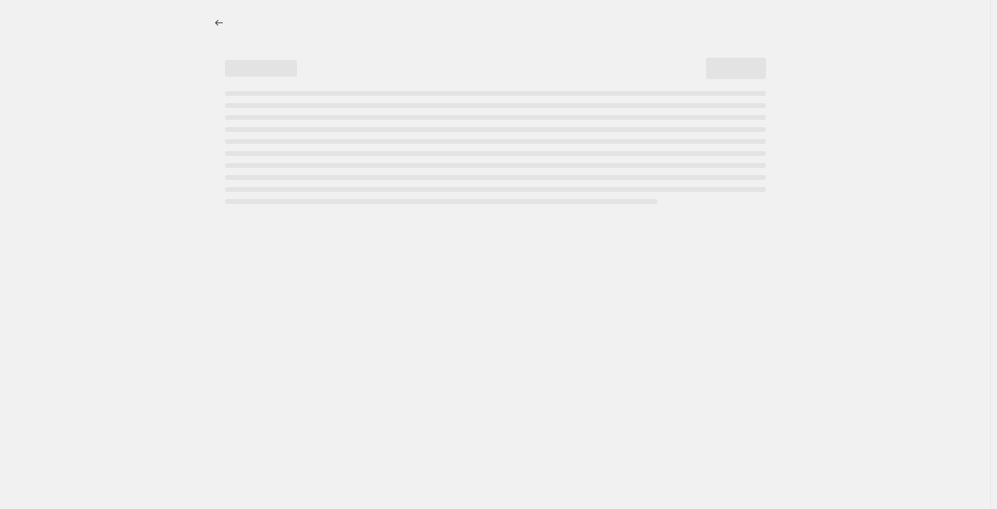
select select "percentage"
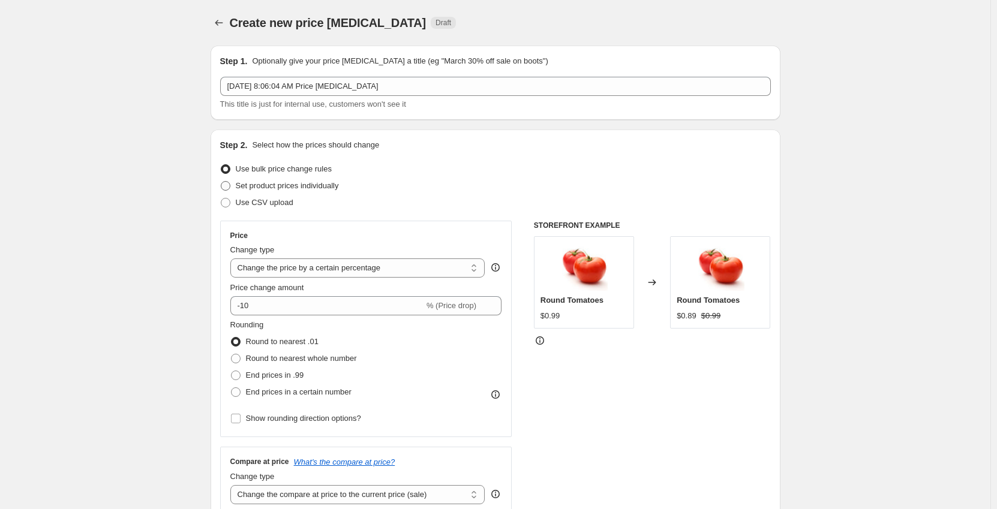
drag, startPoint x: 267, startPoint y: 187, endPoint x: 290, endPoint y: 249, distance: 66.1
click at [268, 187] on span "Set product prices individually" at bounding box center [287, 185] width 103 height 9
click at [221, 182] on input "Set product prices individually" at bounding box center [221, 181] width 1 height 1
radio input "true"
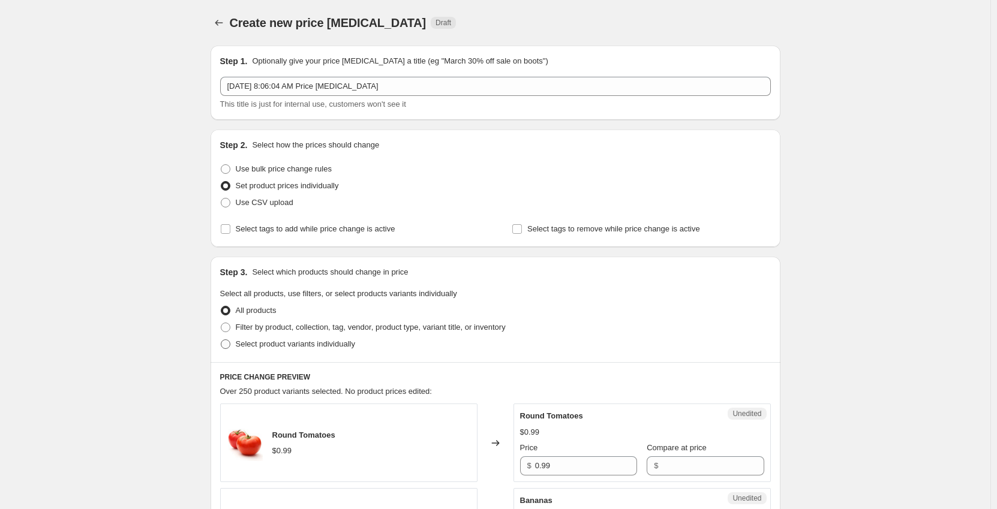
click at [270, 345] on span "Select product variants individually" at bounding box center [295, 344] width 119 height 9
click at [221, 340] on input "Select product variants individually" at bounding box center [221, 340] width 1 height 1
radio input "true"
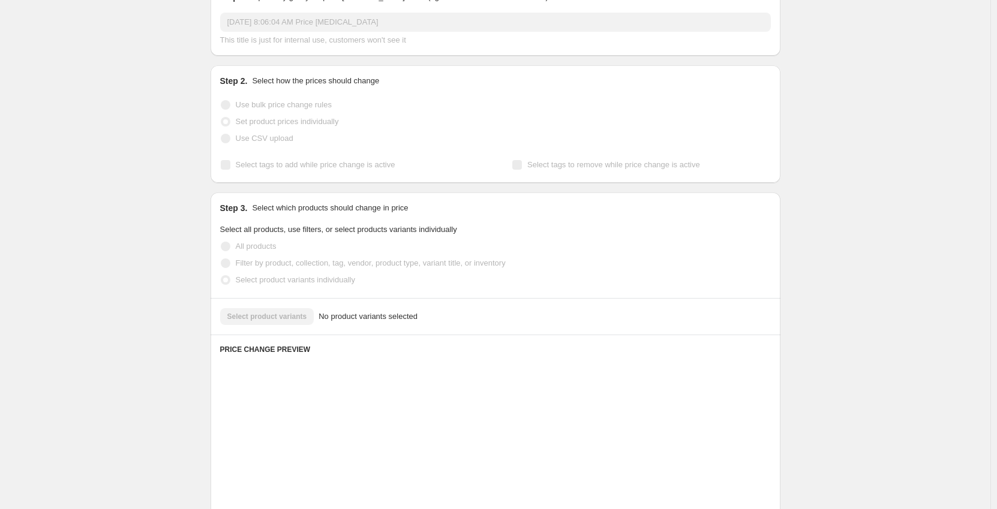
scroll to position [121, 0]
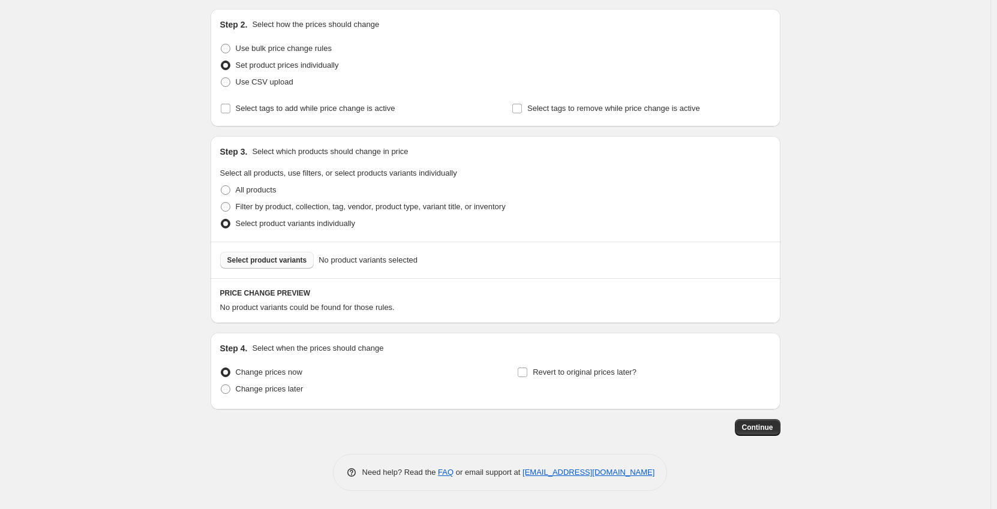
click at [263, 258] on span "Select product variants" at bounding box center [267, 261] width 80 height 10
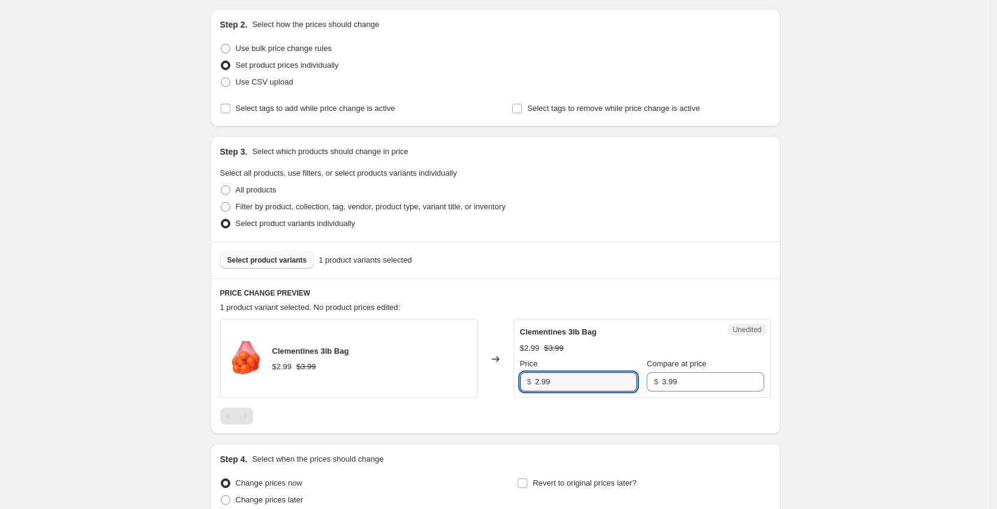
drag, startPoint x: 571, startPoint y: 384, endPoint x: 454, endPoint y: 391, distance: 117.8
click at [454, 391] on div "Clementines 3lb Bag $2.99 $3.99 Changed to Unedited Clementines 3lb Bag $2.99 $…" at bounding box center [495, 359] width 551 height 79
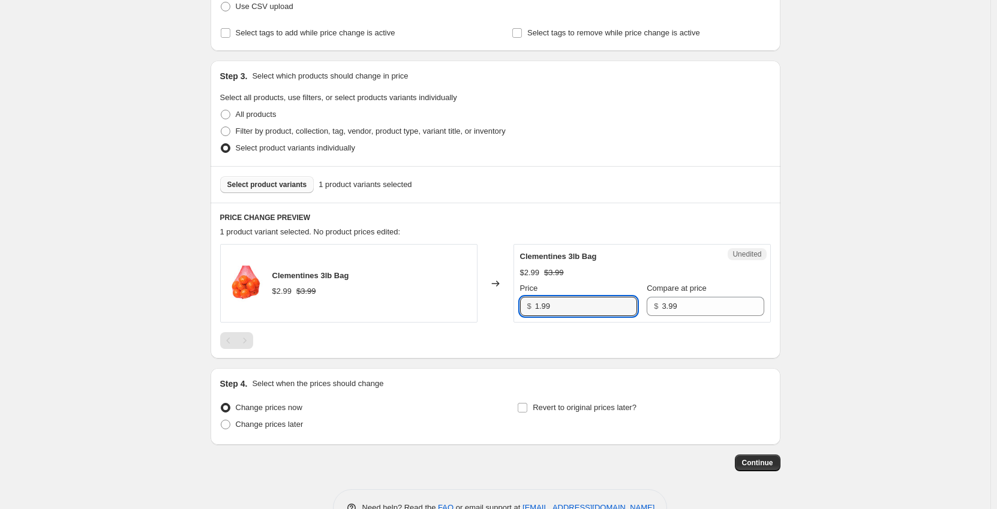
scroll to position [232, 0]
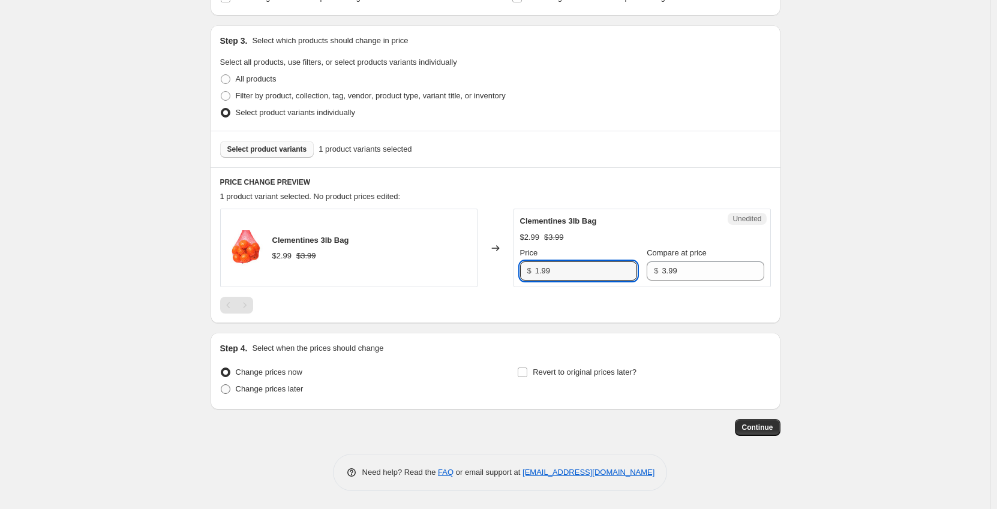
type input "1.99"
click at [290, 394] on span "Change prices later" at bounding box center [270, 389] width 68 height 12
click at [221, 385] on input "Change prices later" at bounding box center [221, 385] width 1 height 1
radio input "true"
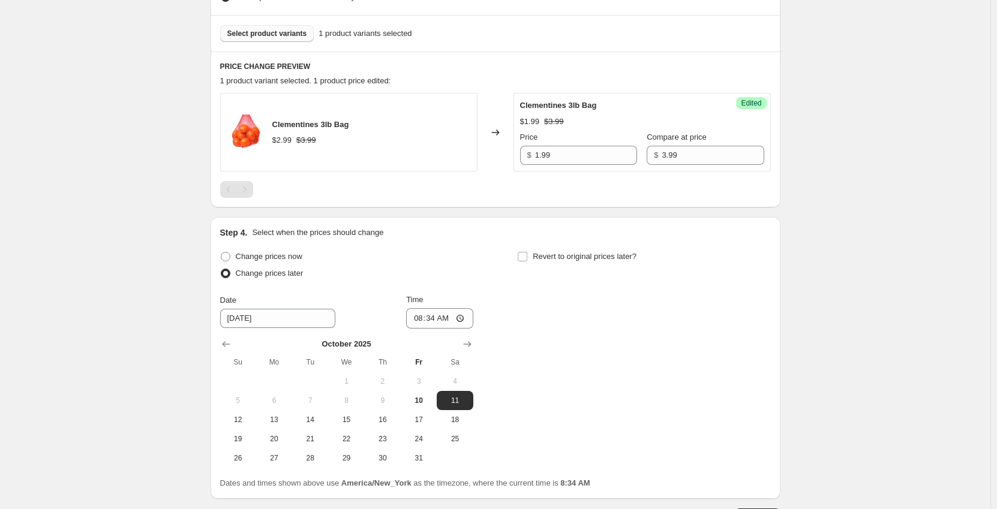
scroll to position [352, 0]
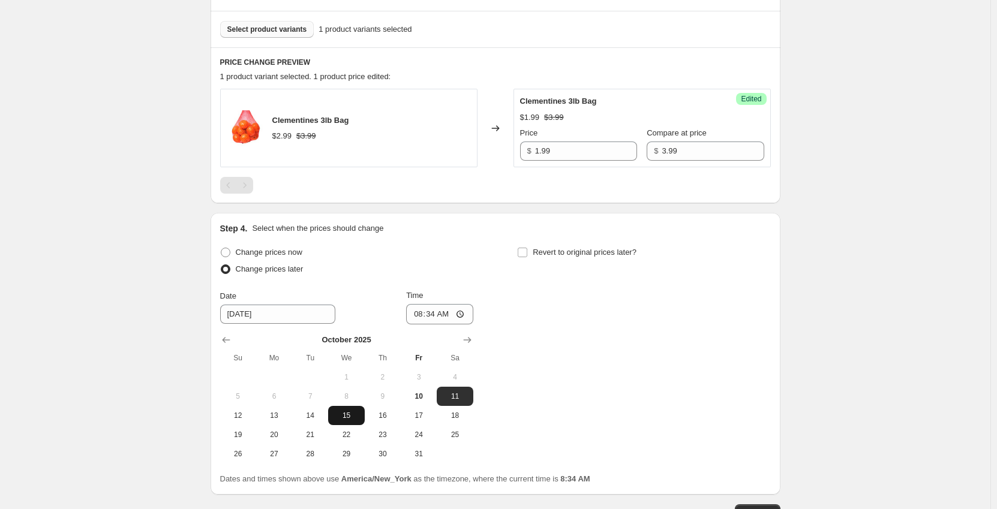
click at [356, 421] on button "15" at bounding box center [346, 415] width 36 height 19
type input "[DATE]"
click at [418, 314] on input "08:34" at bounding box center [439, 314] width 67 height 20
type input "00:01"
click at [524, 248] on input "Revert to original prices later?" at bounding box center [523, 253] width 10 height 10
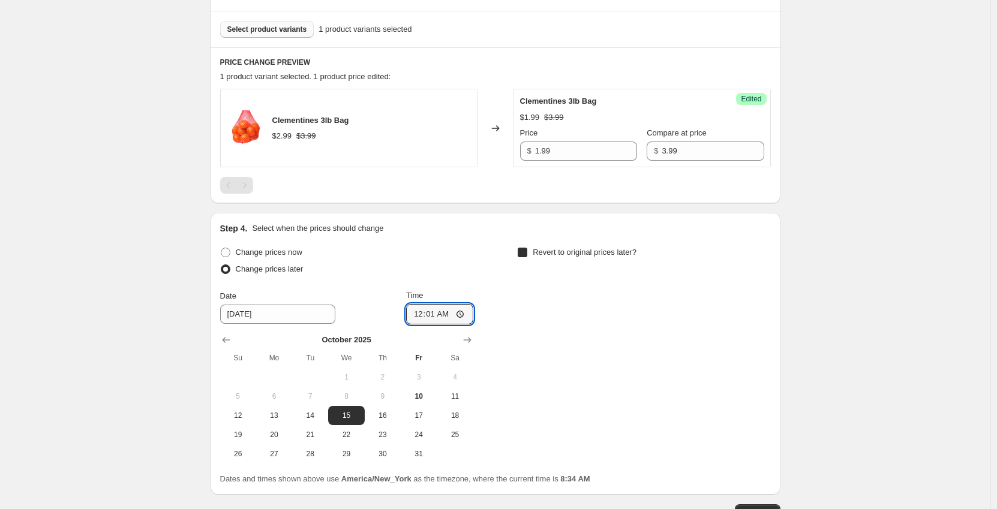
checkbox input "true"
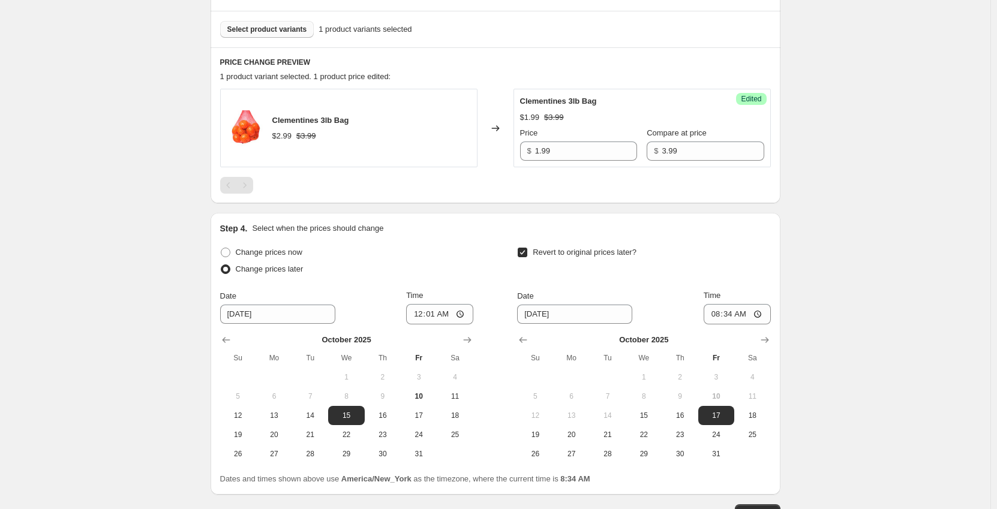
click at [653, 415] on span "15" at bounding box center [644, 416] width 26 height 10
type input "[DATE]"
click at [715, 315] on input "08:34" at bounding box center [737, 314] width 67 height 20
type input "23:59"
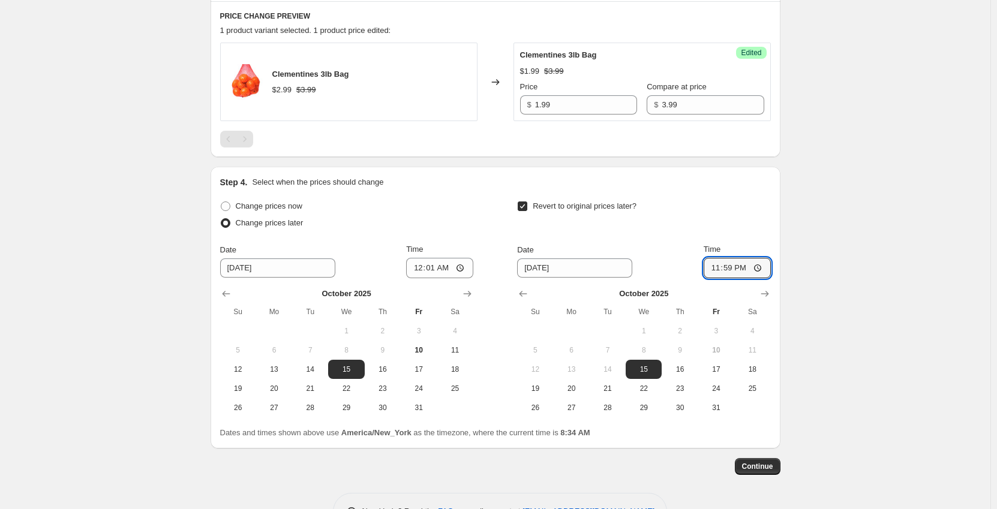
scroll to position [412, 0]
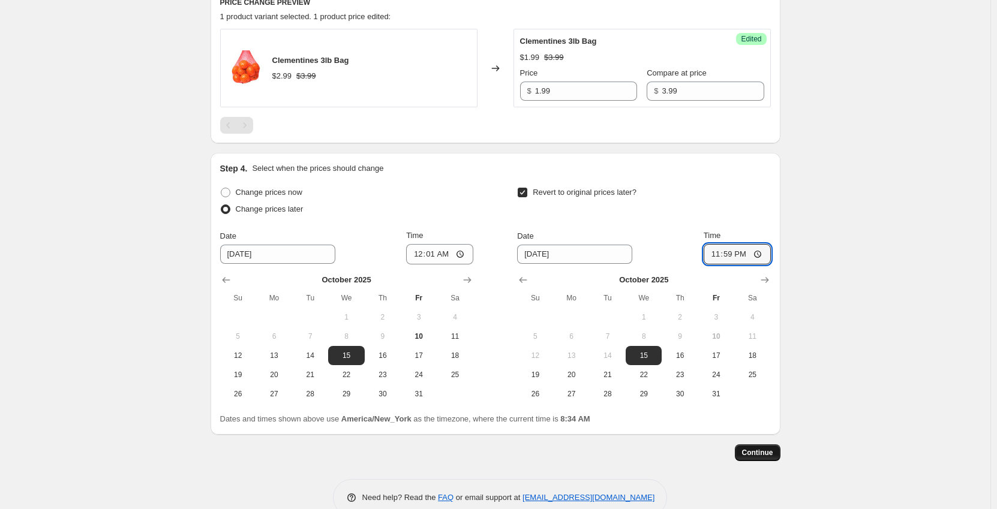
click at [764, 458] on button "Continue" at bounding box center [758, 453] width 46 height 17
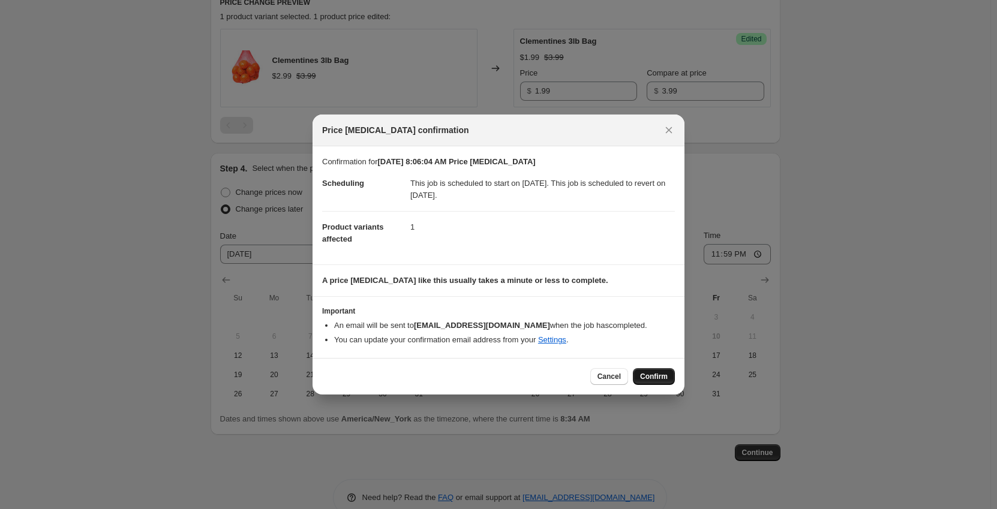
click at [659, 377] on span "Confirm" at bounding box center [654, 377] width 28 height 10
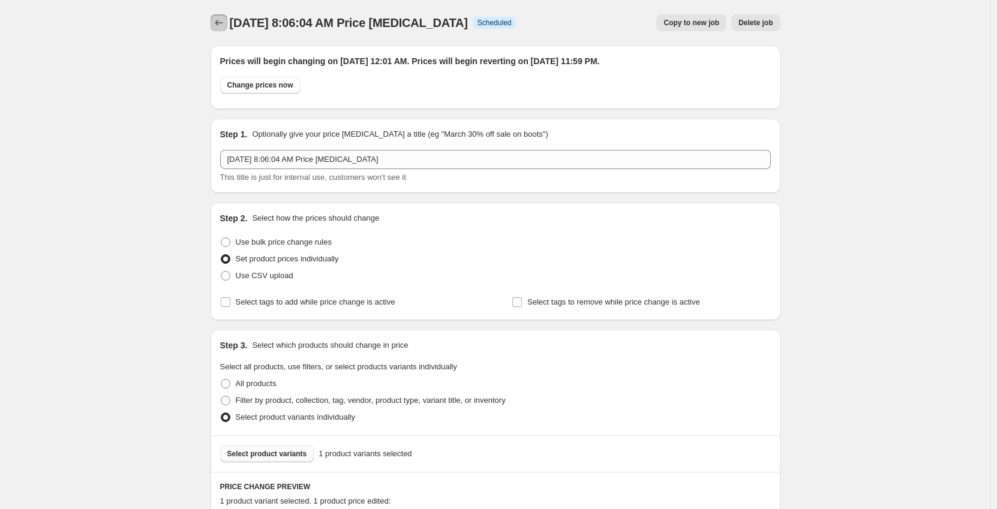
click at [221, 22] on icon "Price change jobs" at bounding box center [219, 23] width 12 height 12
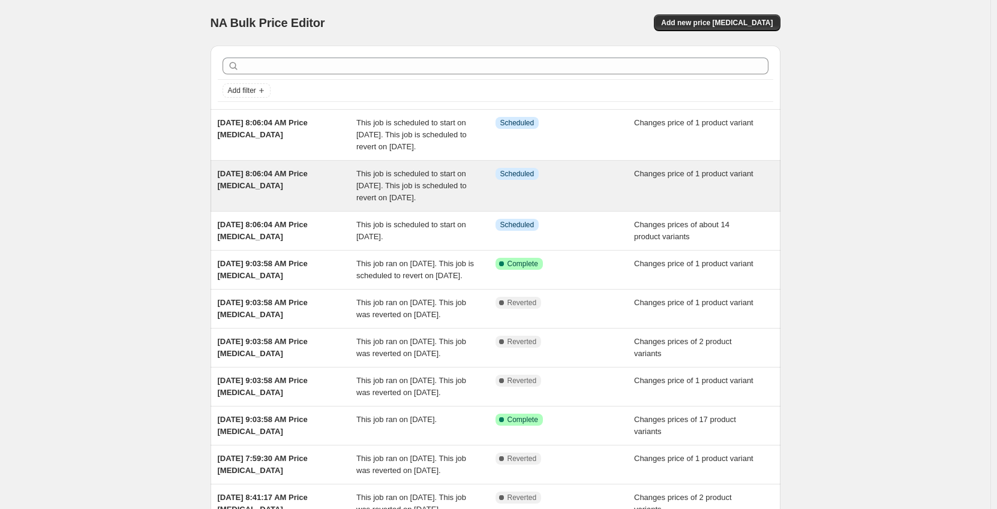
click at [284, 199] on div "[DATE] 8:06:04 AM Price [MEDICAL_DATA]" at bounding box center [287, 186] width 139 height 36
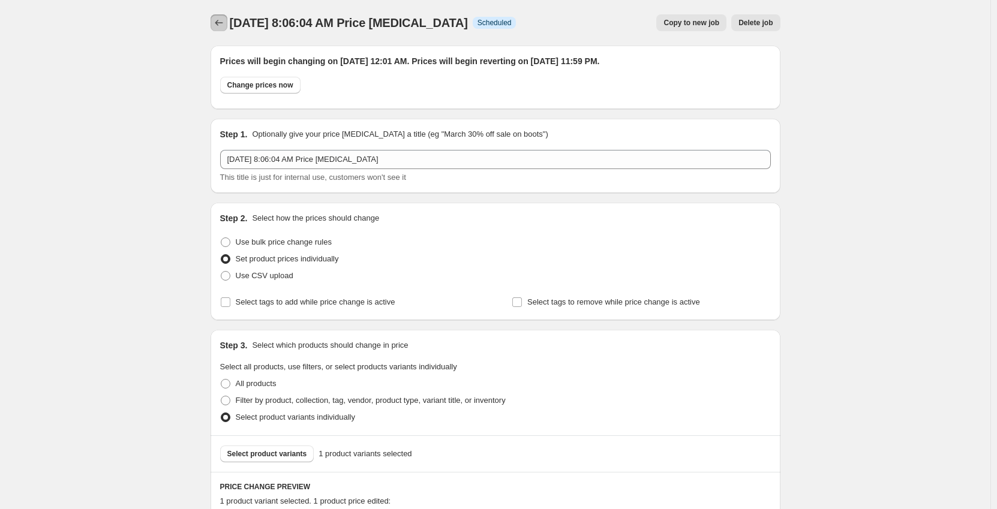
click at [218, 21] on icon "Price change jobs" at bounding box center [219, 23] width 12 height 12
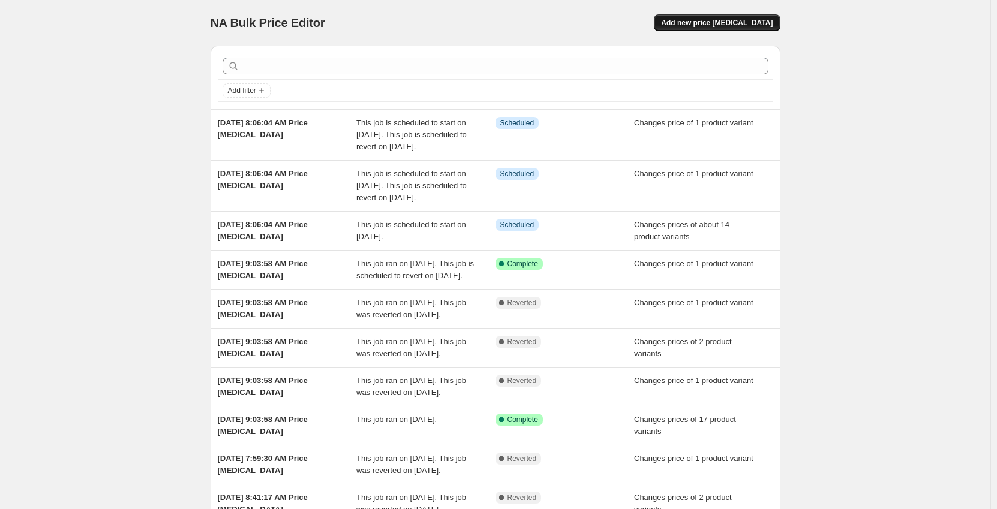
click at [742, 22] on span "Add new price [MEDICAL_DATA]" at bounding box center [717, 23] width 112 height 10
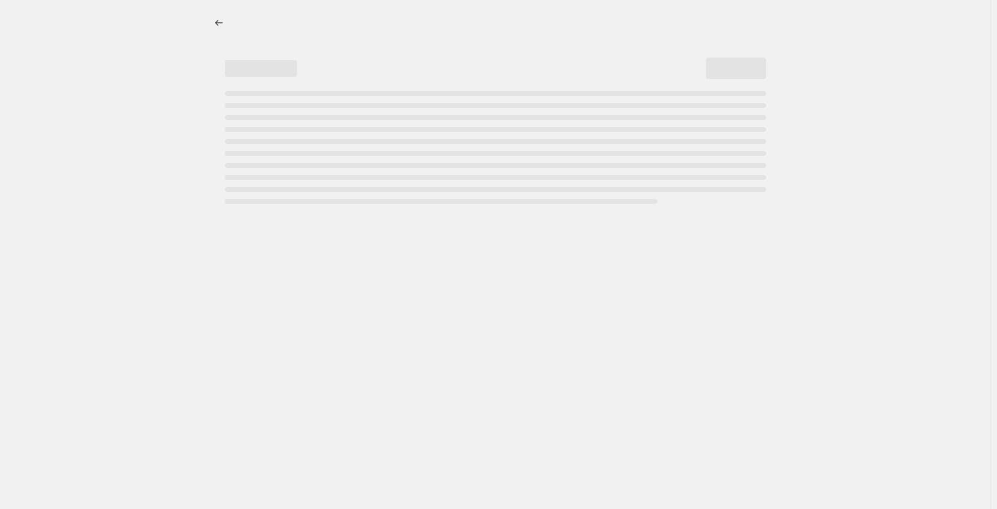
select select "percentage"
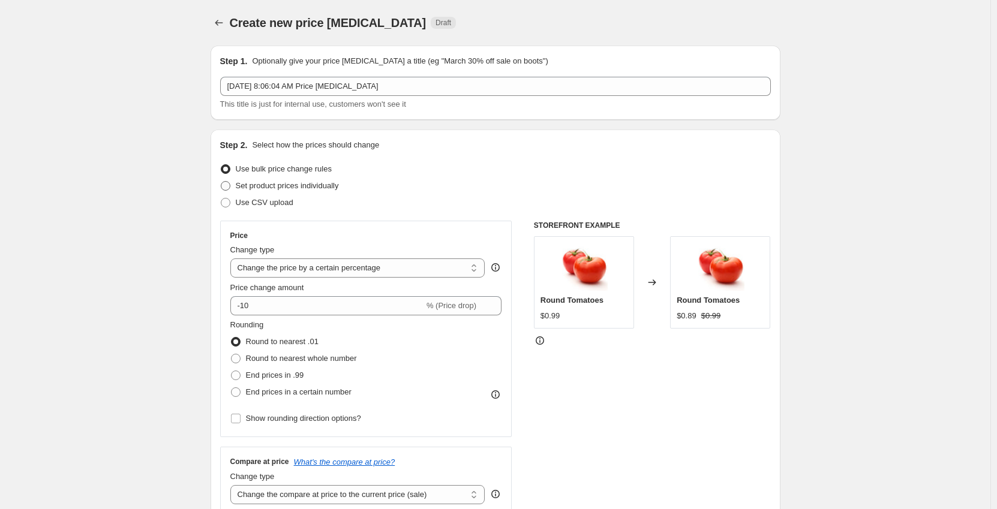
drag, startPoint x: 248, startPoint y: 185, endPoint x: 263, endPoint y: 199, distance: 20.4
click at [248, 185] on span "Set product prices individually" at bounding box center [287, 185] width 103 height 9
click at [221, 182] on input "Set product prices individually" at bounding box center [221, 181] width 1 height 1
radio input "true"
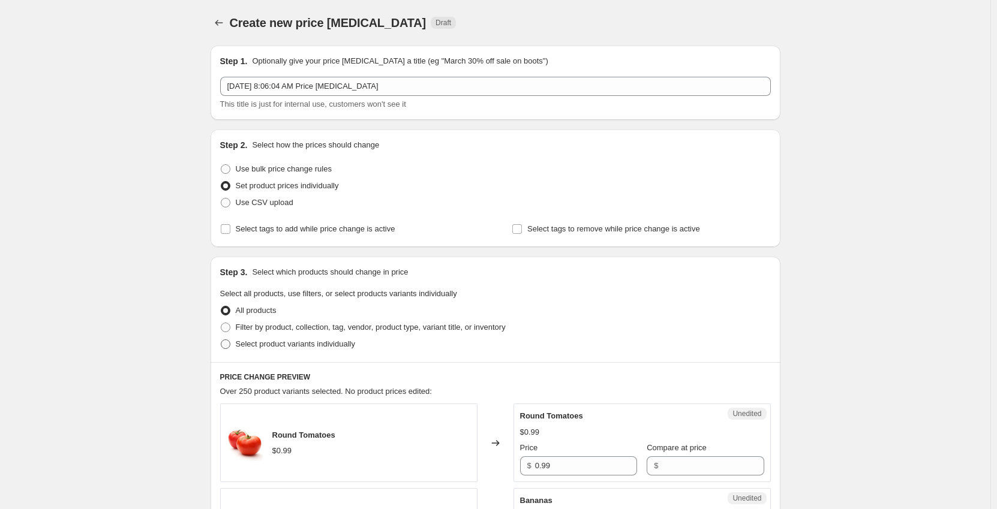
click at [269, 347] on span "Select product variants individually" at bounding box center [295, 344] width 119 height 9
click at [221, 340] on input "Select product variants individually" at bounding box center [221, 340] width 1 height 1
radio input "true"
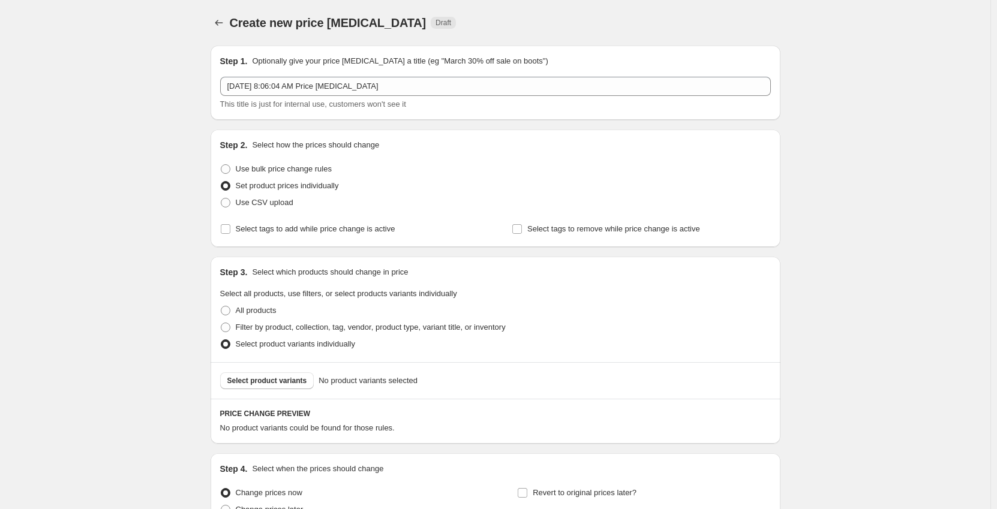
click at [272, 389] on div "Select product variants No product variants selected" at bounding box center [496, 380] width 570 height 37
click at [282, 381] on span "Select product variants" at bounding box center [267, 381] width 80 height 10
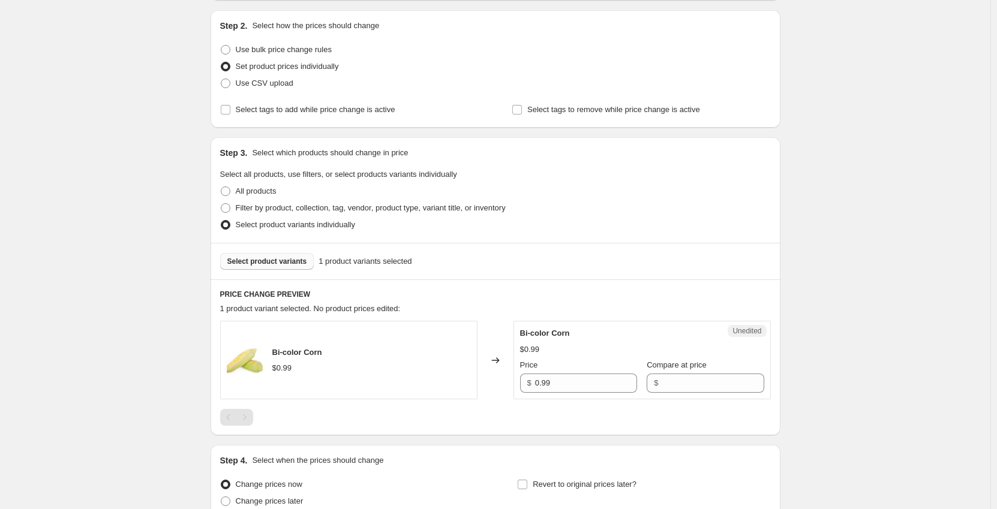
scroll to position [120, 0]
drag, startPoint x: 564, startPoint y: 379, endPoint x: 493, endPoint y: 380, distance: 71.4
click at [493, 380] on div "Bi-color Corn $0.99 Changed to Unedited Bi-color Corn $0.99 Price $ 0.99 Compar…" at bounding box center [495, 359] width 551 height 79
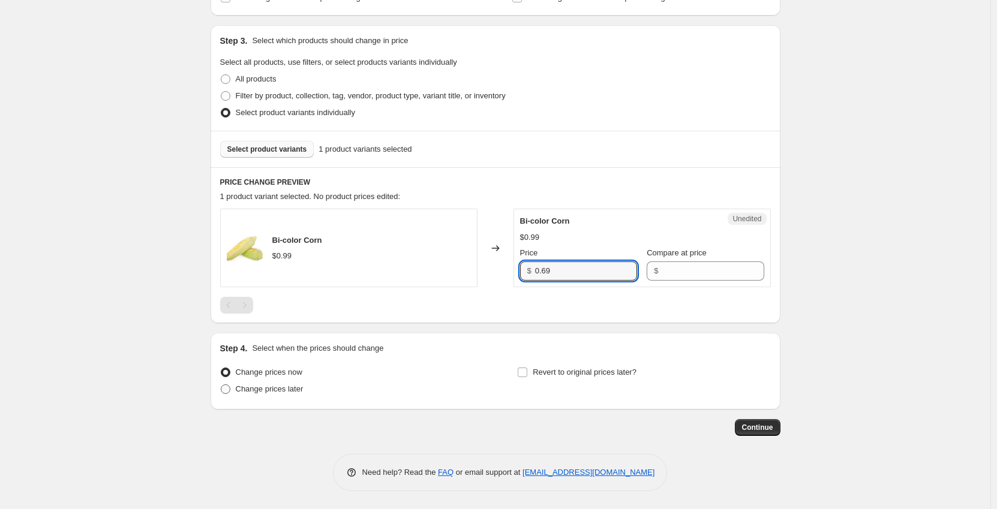
type input "0.69"
click at [278, 388] on span "Change prices later" at bounding box center [270, 389] width 68 height 9
click at [221, 385] on input "Change prices later" at bounding box center [221, 385] width 1 height 1
radio input "true"
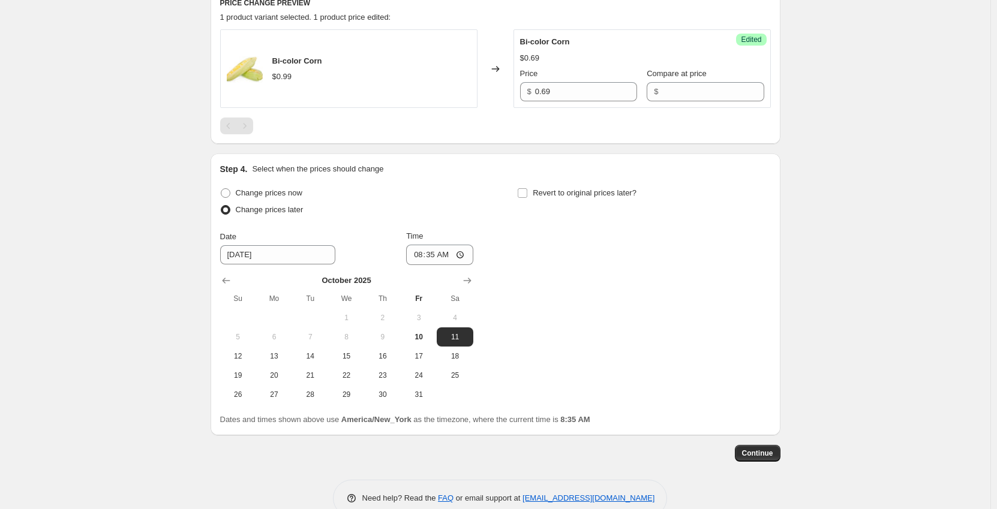
scroll to position [412, 0]
drag, startPoint x: 380, startPoint y: 355, endPoint x: 397, endPoint y: 274, distance: 82.7
click at [380, 355] on span "16" at bounding box center [383, 356] width 26 height 10
type input "[DATE]"
drag, startPoint x: 418, startPoint y: 248, endPoint x: 425, endPoint y: 249, distance: 6.6
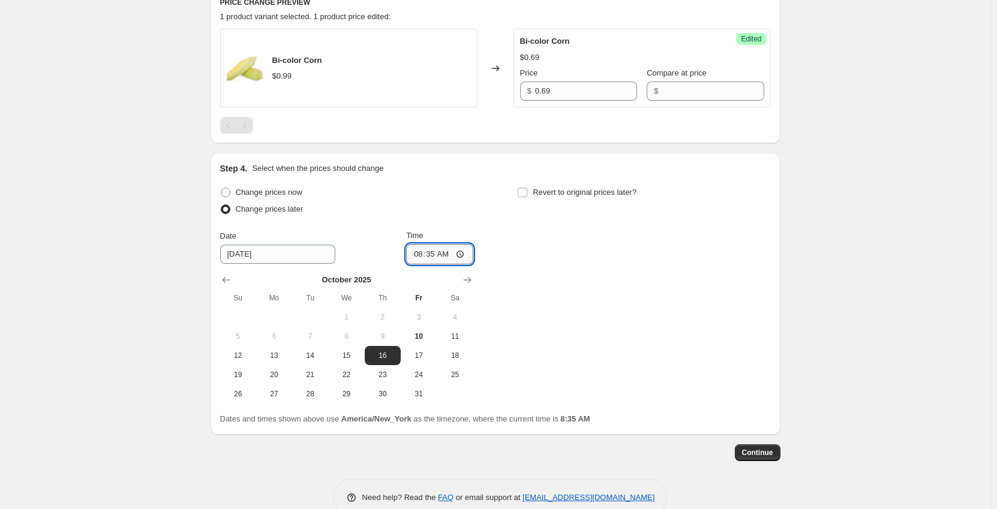
click at [419, 248] on input "08:35" at bounding box center [439, 254] width 67 height 20
type input "00:01"
click at [527, 193] on input "Revert to original prices later?" at bounding box center [523, 193] width 10 height 10
checkbox input "true"
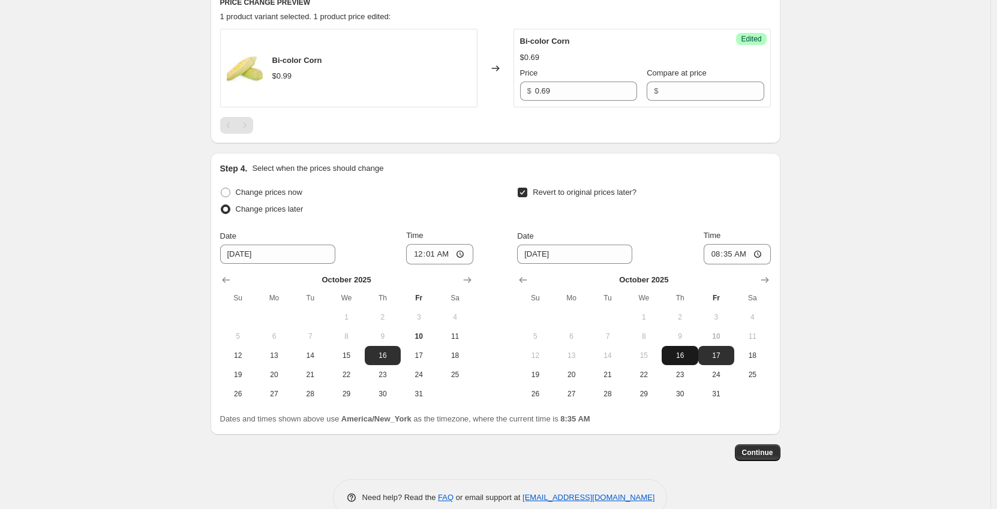
click at [679, 352] on span "16" at bounding box center [680, 356] width 26 height 10
type input "[DATE]"
click at [717, 256] on input "08:35" at bounding box center [737, 254] width 67 height 20
type input "23:59"
click at [757, 457] on span "Continue" at bounding box center [757, 453] width 31 height 10
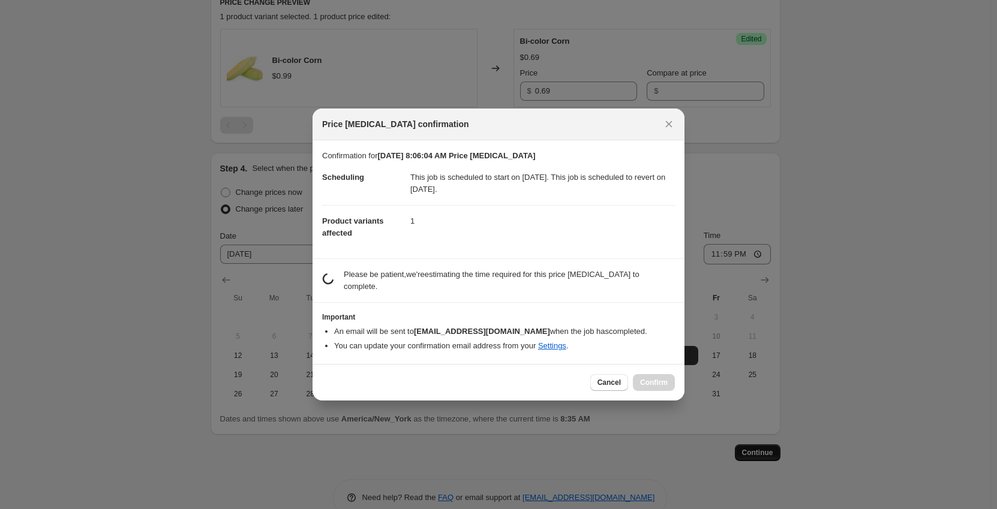
scroll to position [0, 0]
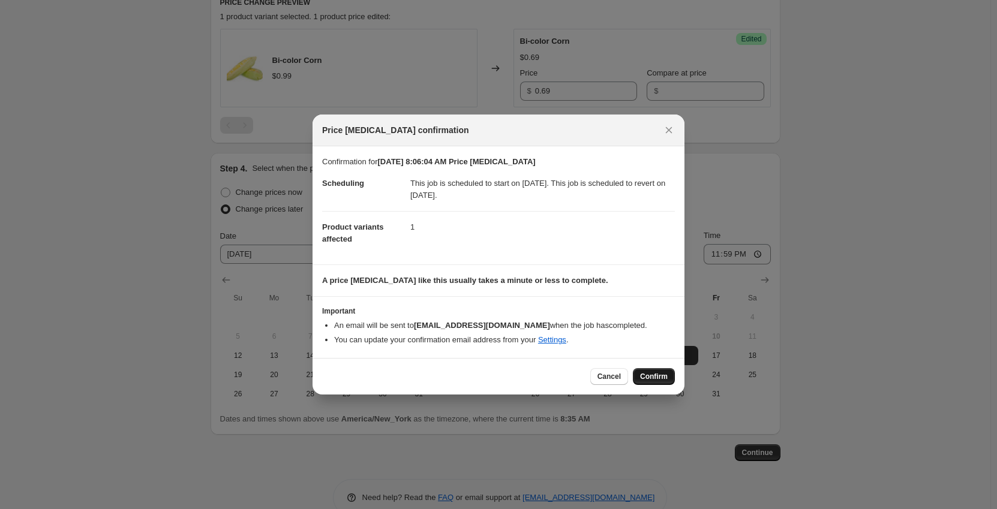
click at [673, 376] on button "Confirm" at bounding box center [654, 376] width 42 height 17
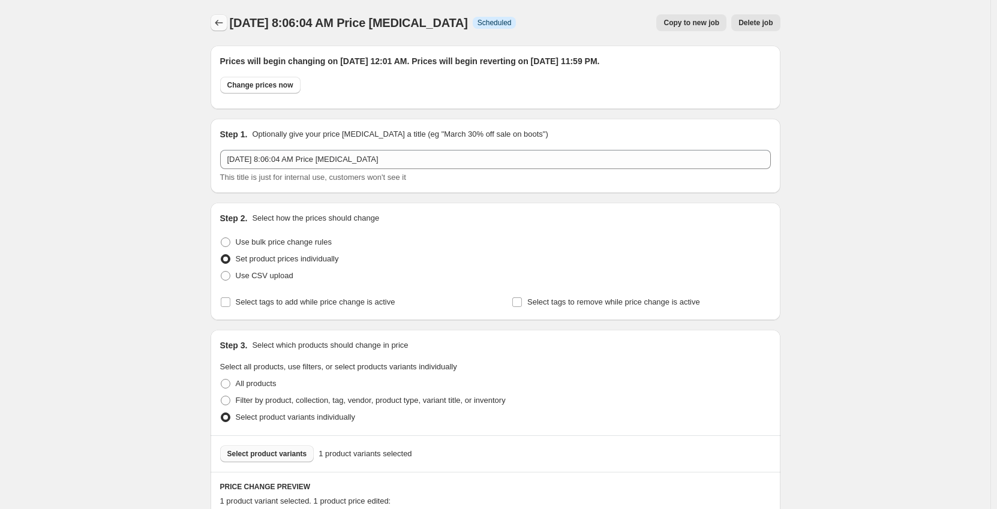
click at [225, 25] on icon "Price change jobs" at bounding box center [219, 23] width 12 height 12
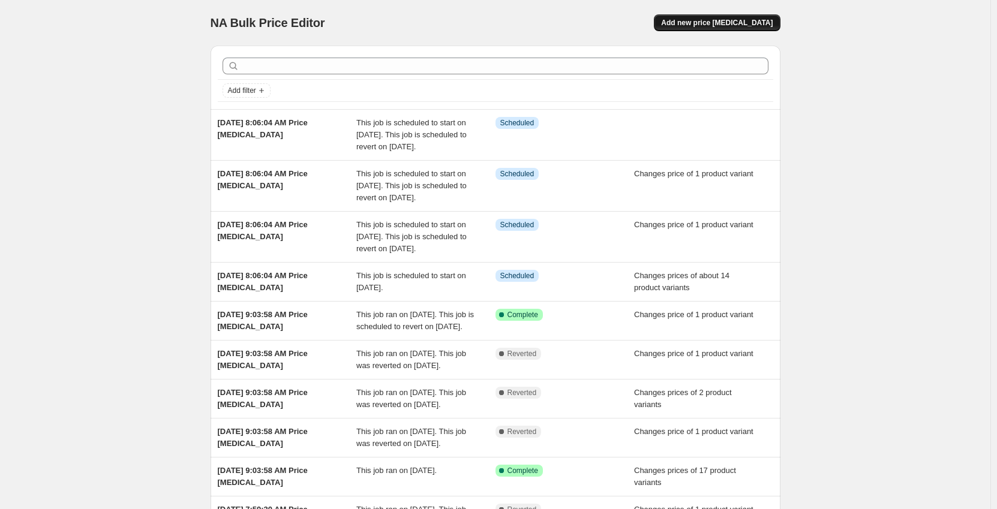
click at [763, 19] on span "Add new price [MEDICAL_DATA]" at bounding box center [717, 23] width 112 height 10
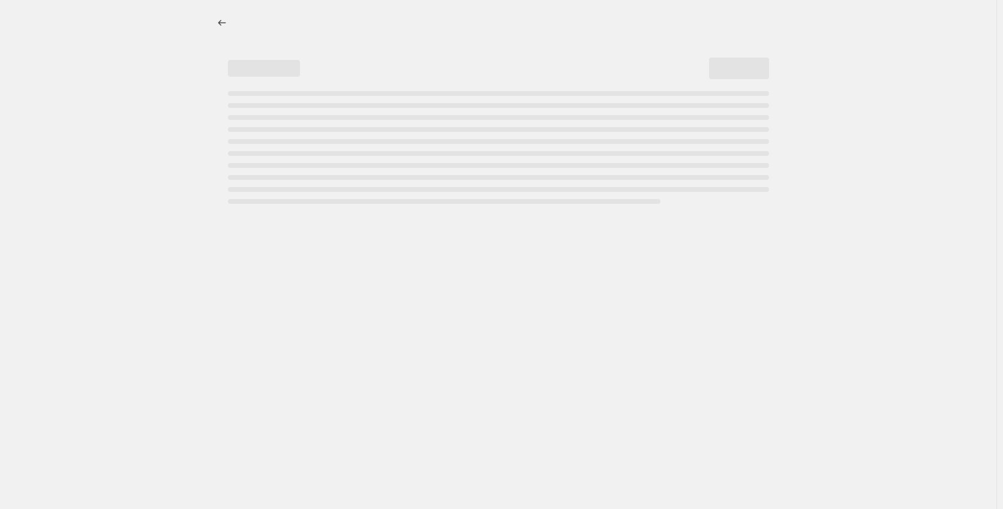
select select "percentage"
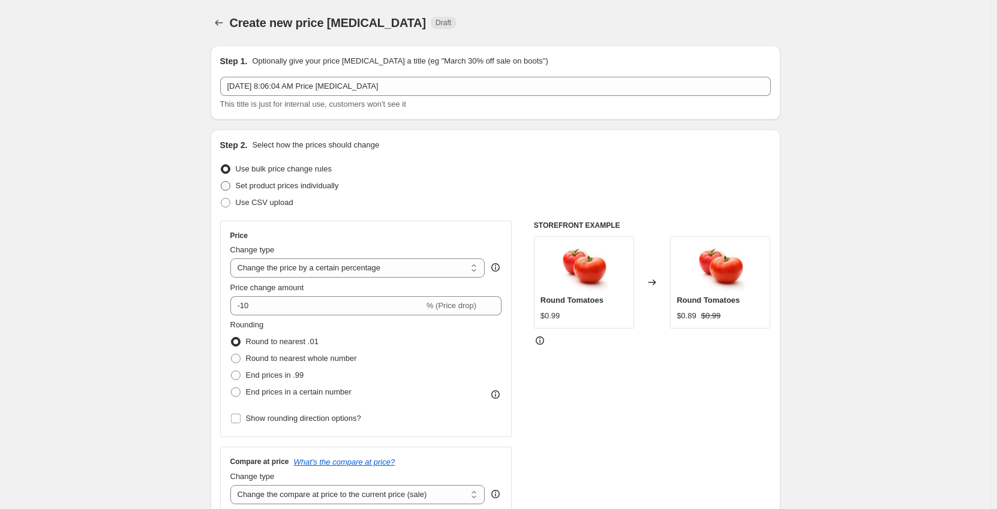
click at [256, 186] on span "Set product prices individually" at bounding box center [287, 185] width 103 height 9
click at [221, 182] on input "Set product prices individually" at bounding box center [221, 181] width 1 height 1
radio input "true"
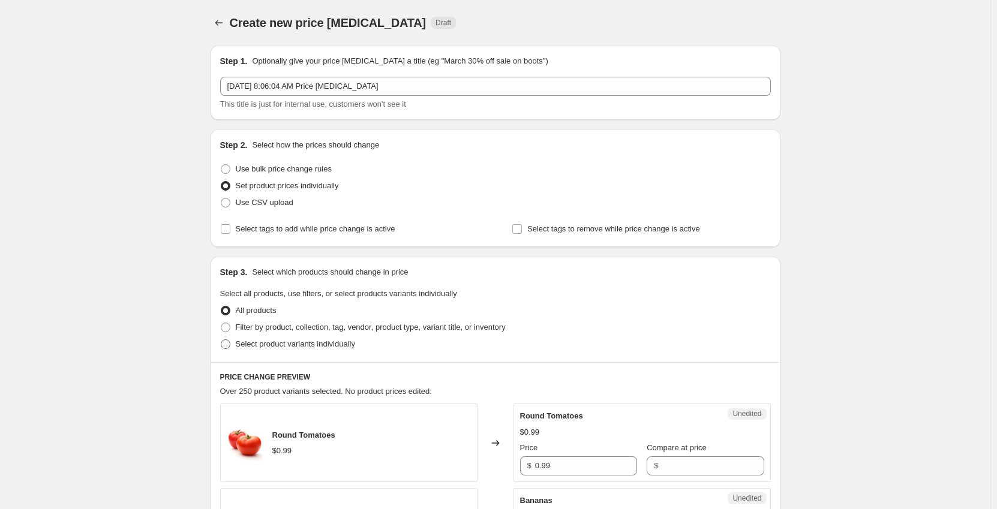
click at [271, 345] on span "Select product variants individually" at bounding box center [295, 344] width 119 height 9
click at [221, 340] on input "Select product variants individually" at bounding box center [221, 340] width 1 height 1
radio input "true"
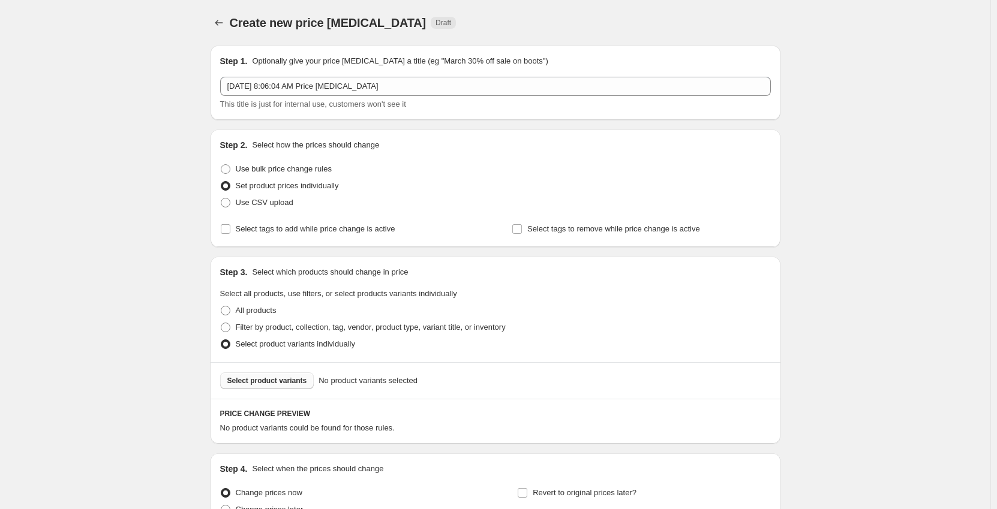
click at [280, 376] on button "Select product variants" at bounding box center [267, 381] width 94 height 17
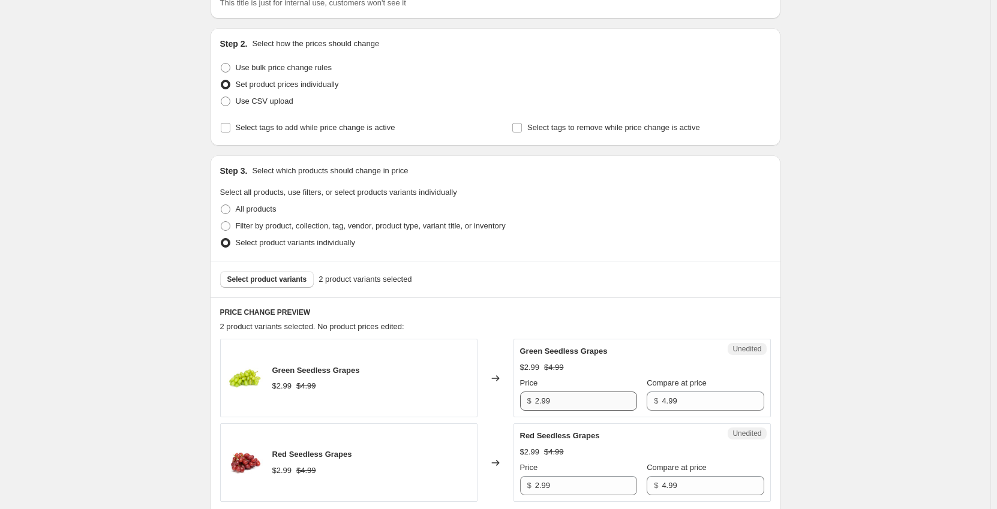
scroll to position [120, 0]
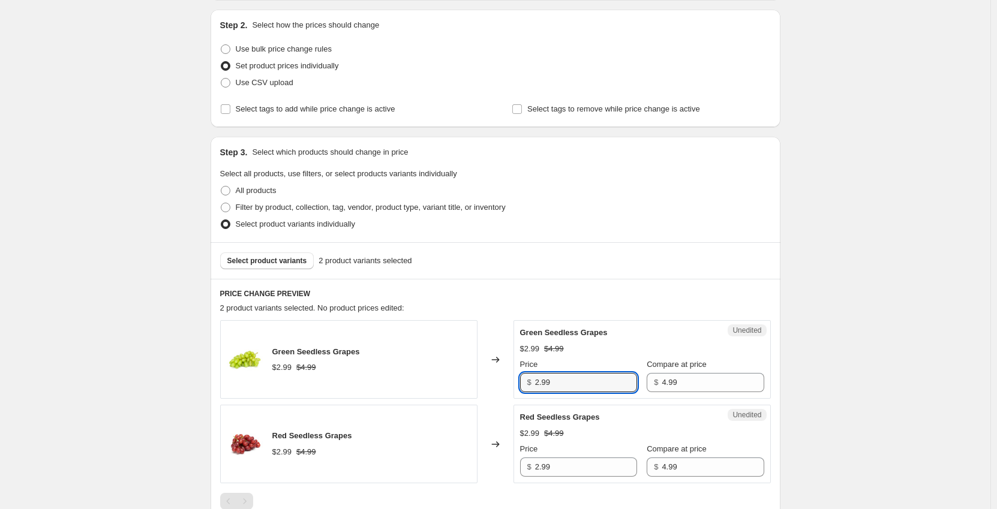
drag, startPoint x: 558, startPoint y: 387, endPoint x: 499, endPoint y: 393, distance: 59.7
click at [499, 393] on div "Green Seedless Grapes $2.99 $4.99 Changed to Unedited Green Seedless Grapes $2.…" at bounding box center [495, 359] width 551 height 79
type input "1.99"
drag, startPoint x: 565, startPoint y: 464, endPoint x: 458, endPoint y: 466, distance: 106.2
click at [458, 466] on div "Red Seedless Grapes $2.99 $4.99 Changed to Unedited Red Seedless Grapes $2.99 $…" at bounding box center [495, 444] width 551 height 79
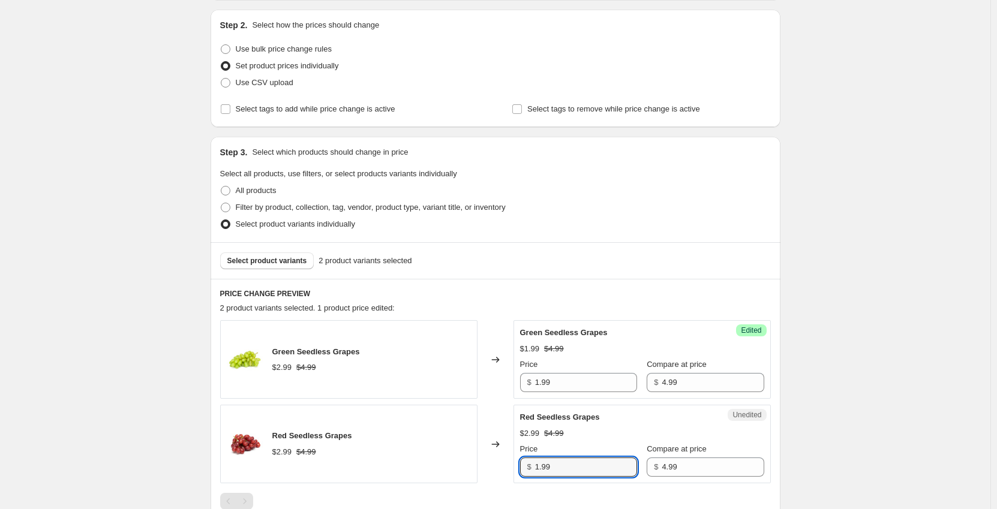
scroll to position [300, 0]
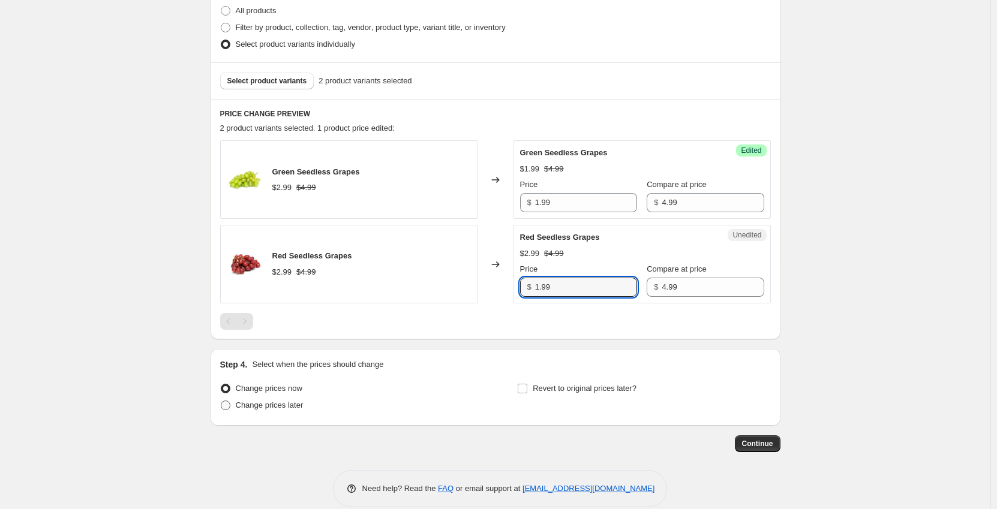
type input "1.99"
click at [293, 407] on span "Change prices later" at bounding box center [270, 405] width 68 height 9
click at [221, 401] on input "Change prices later" at bounding box center [221, 401] width 1 height 1
radio input "true"
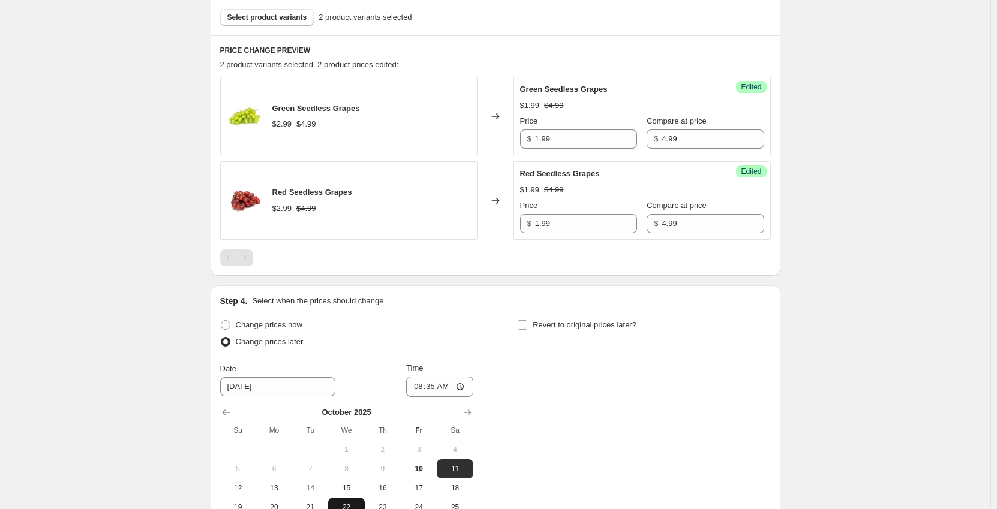
scroll to position [480, 0]
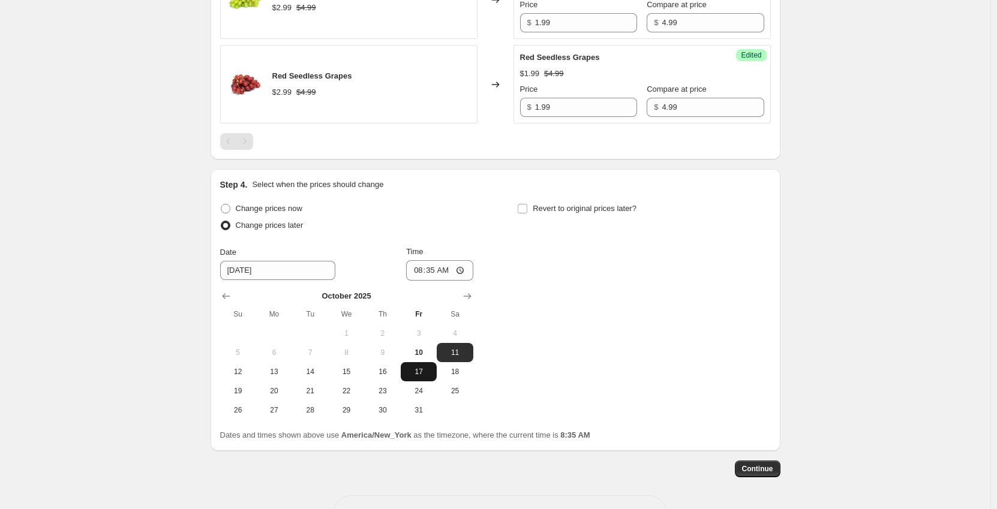
click at [430, 369] on span "17" at bounding box center [419, 372] width 26 height 10
type input "[DATE]"
click at [420, 273] on input "08:35" at bounding box center [439, 270] width 67 height 20
type input "00:01"
click at [525, 209] on input "Revert to original prices later?" at bounding box center [523, 209] width 10 height 10
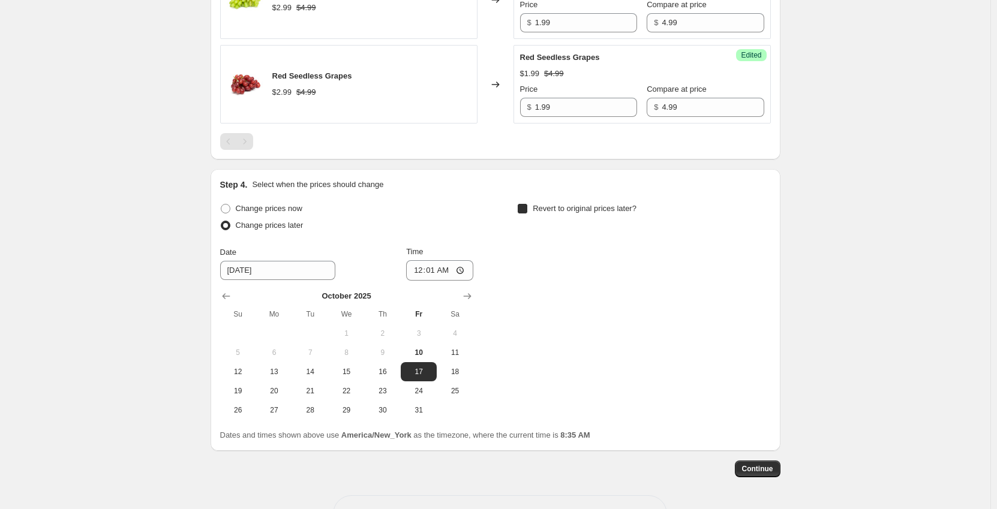
checkbox input "true"
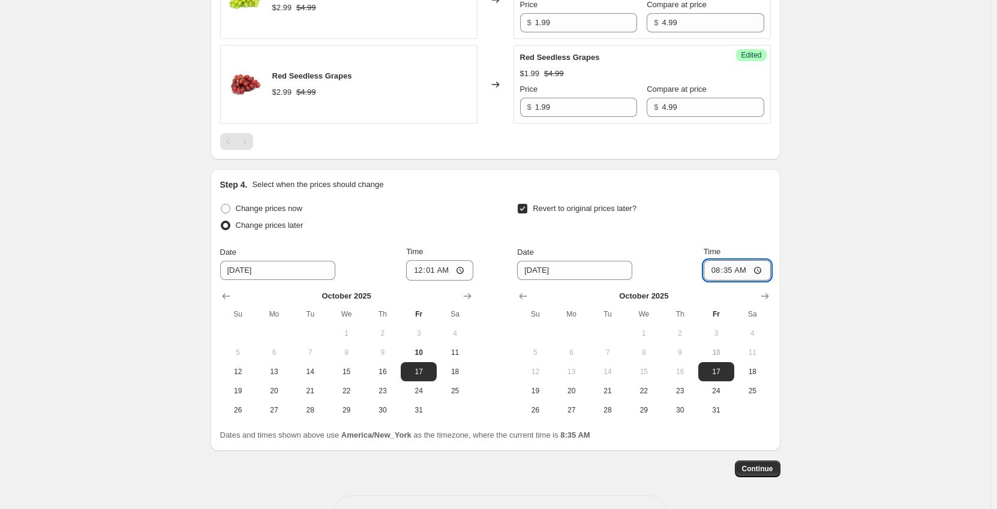
click at [718, 268] on input "08:35" at bounding box center [737, 270] width 67 height 20
type input "23:59"
click at [770, 469] on span "Continue" at bounding box center [757, 469] width 31 height 10
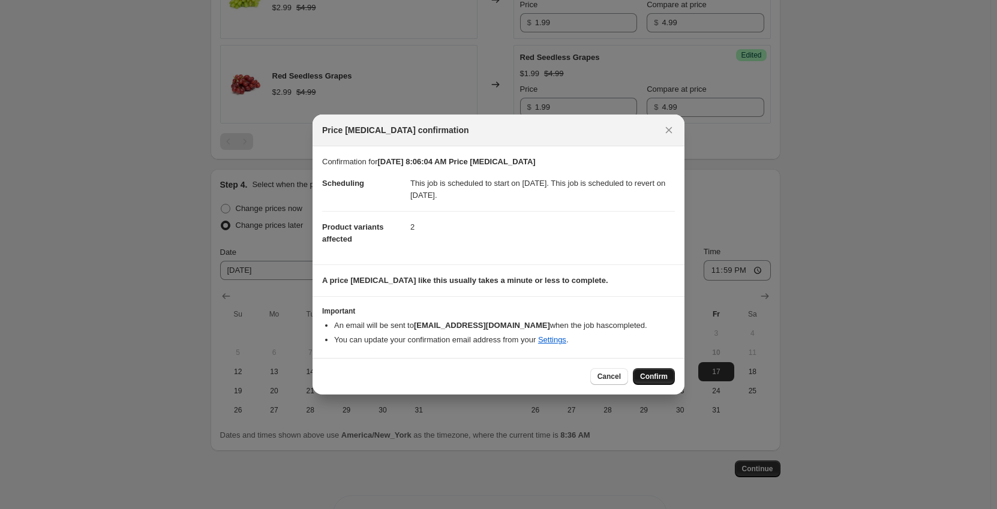
click at [660, 371] on button "Confirm" at bounding box center [654, 376] width 42 height 17
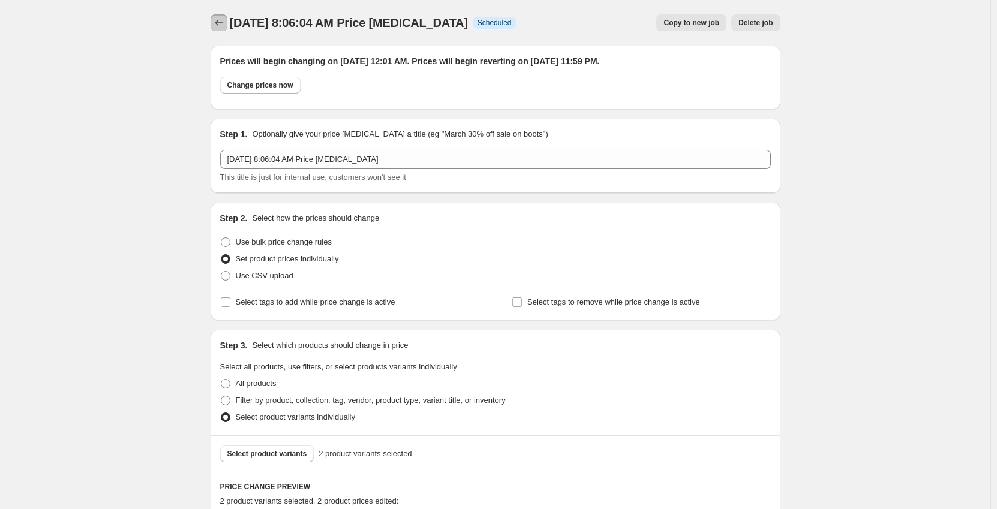
click at [224, 25] on icon "Price change jobs" at bounding box center [219, 23] width 12 height 12
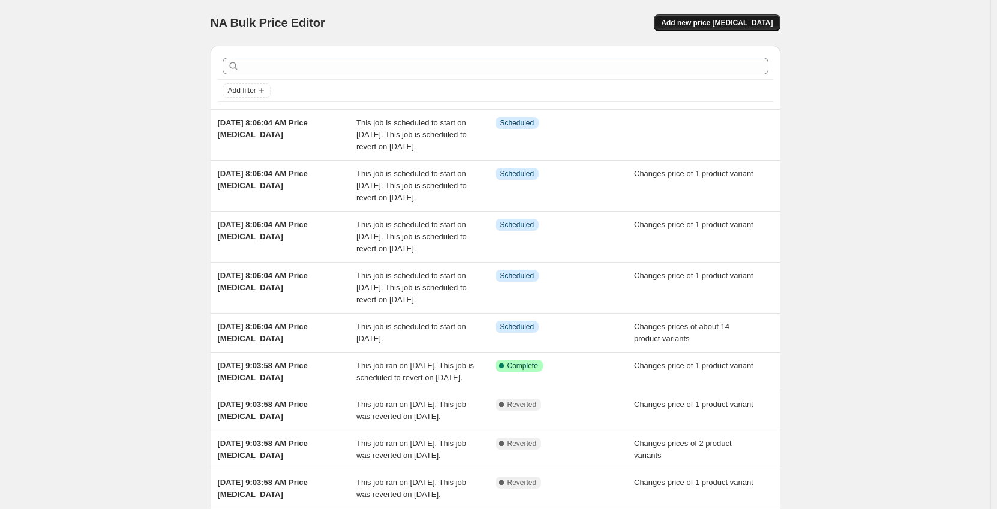
click at [730, 23] on span "Add new price [MEDICAL_DATA]" at bounding box center [717, 23] width 112 height 10
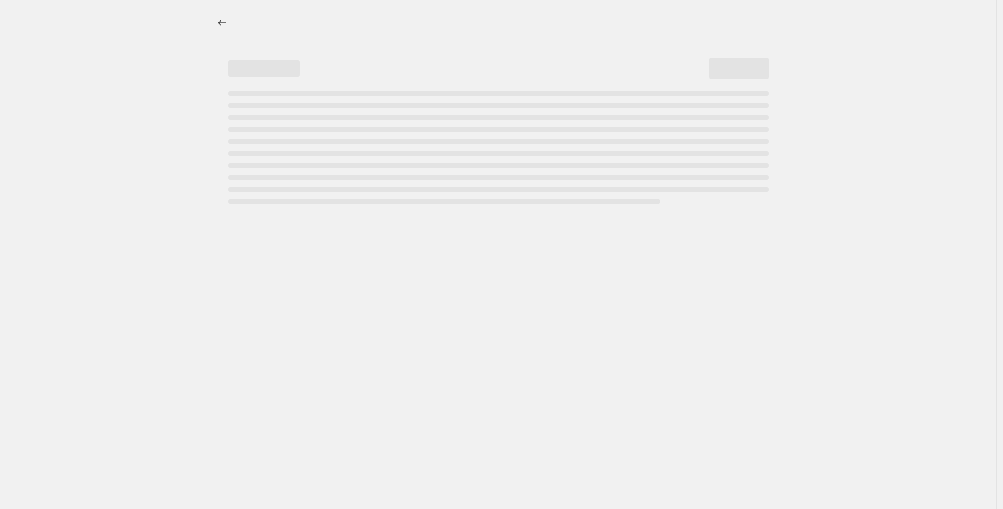
select select "percentage"
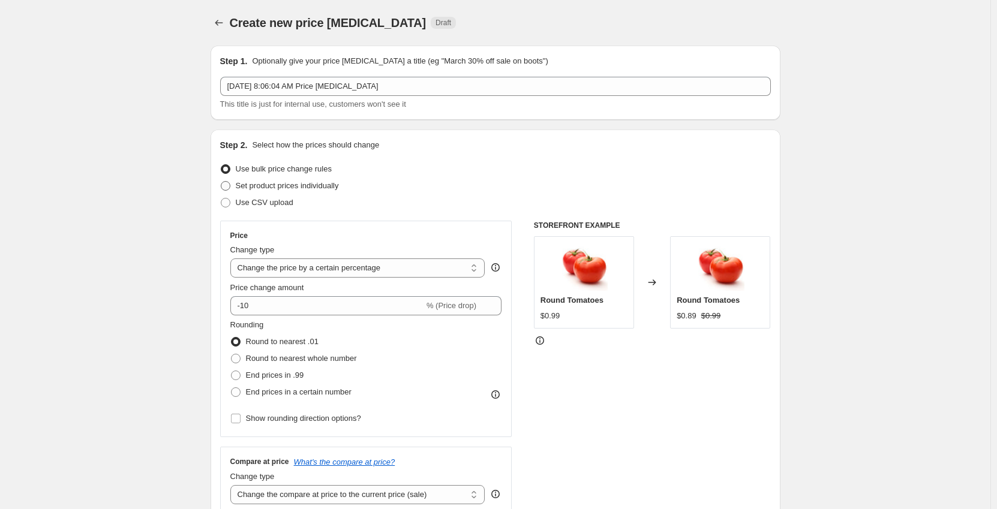
click at [256, 186] on span "Set product prices individually" at bounding box center [287, 185] width 103 height 9
click at [221, 182] on input "Set product prices individually" at bounding box center [221, 181] width 1 height 1
radio input "true"
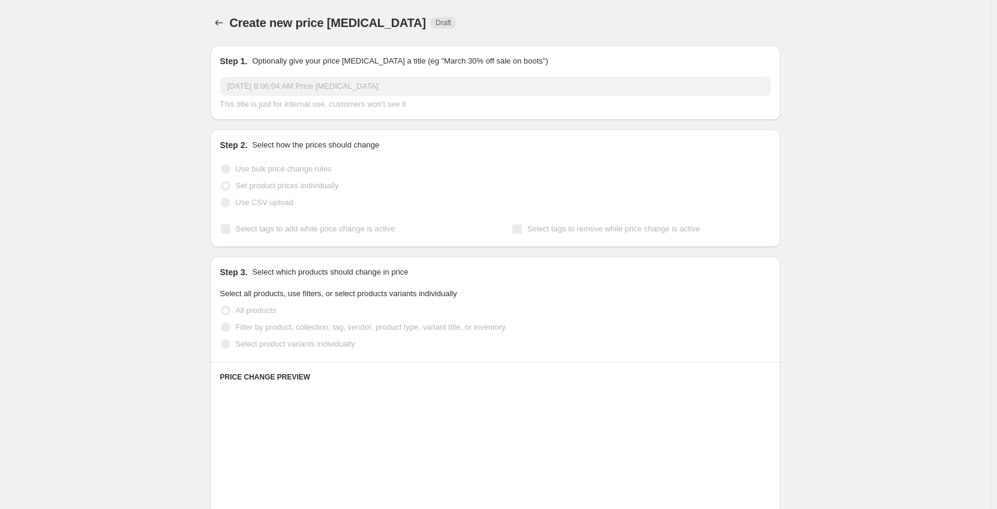
drag, startPoint x: 313, startPoint y: 347, endPoint x: 329, endPoint y: 360, distance: 20.1
click at [313, 347] on span "Select product variants individually" at bounding box center [295, 344] width 119 height 9
click at [221, 340] on input "Select product variants individually" at bounding box center [221, 340] width 1 height 1
radio input "true"
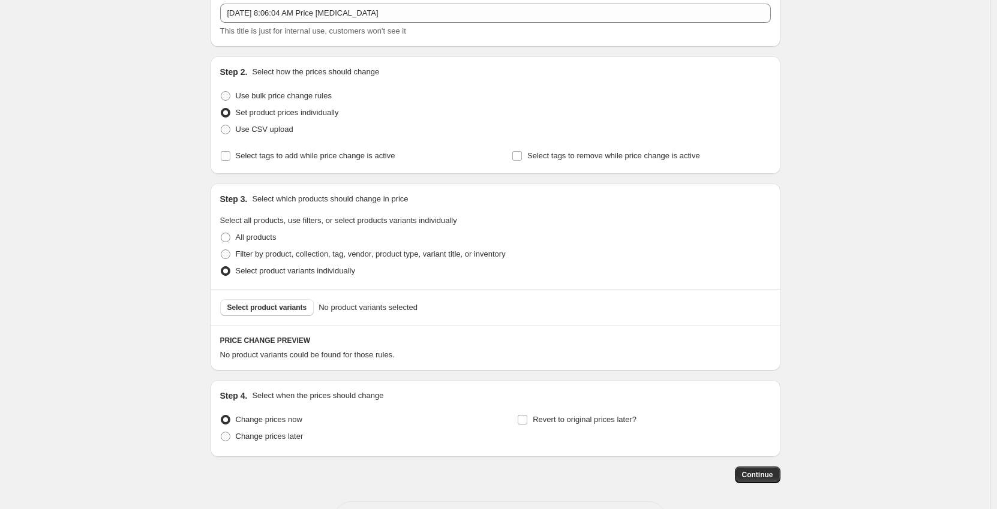
scroll to position [121, 0]
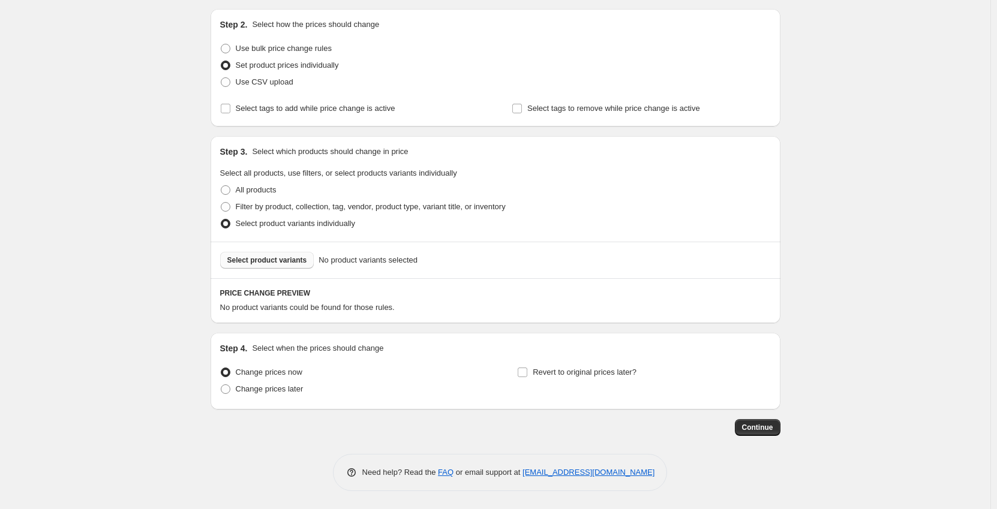
click at [276, 267] on button "Select product variants" at bounding box center [267, 260] width 94 height 17
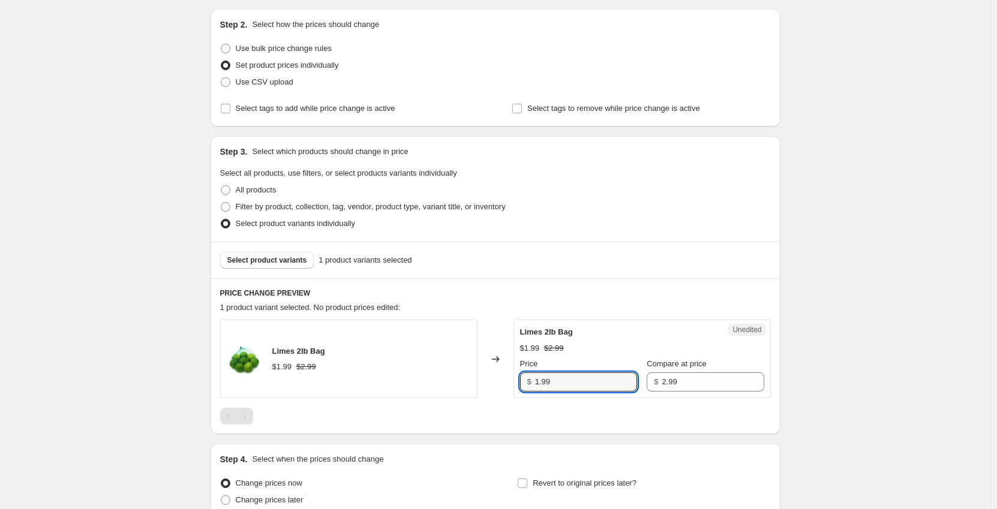
drag, startPoint x: 606, startPoint y: 384, endPoint x: 494, endPoint y: 380, distance: 112.3
click at [494, 380] on div "Limes 2lb Bag $1.99 $2.99 Changed to Unedited Limes 2lb Bag $1.99 $2.99 Price $…" at bounding box center [495, 359] width 551 height 79
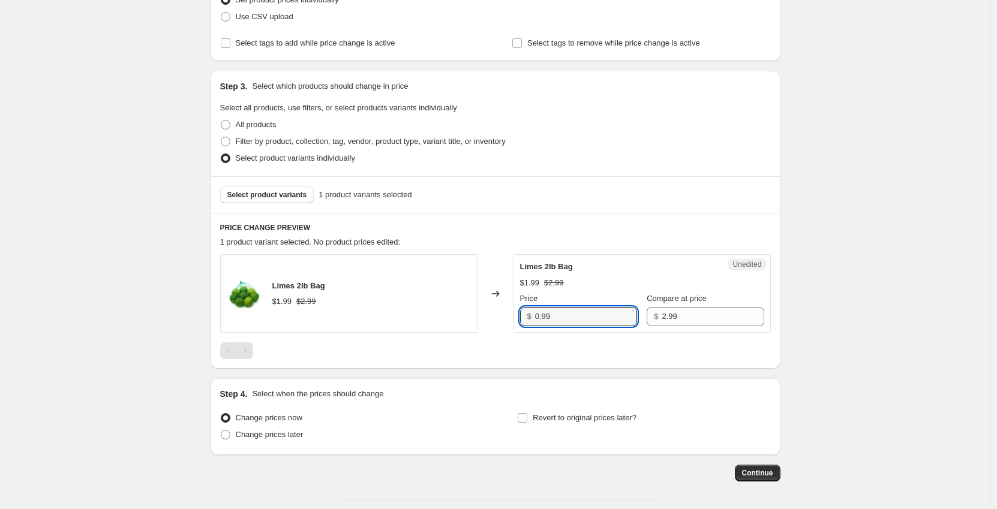
scroll to position [232, 0]
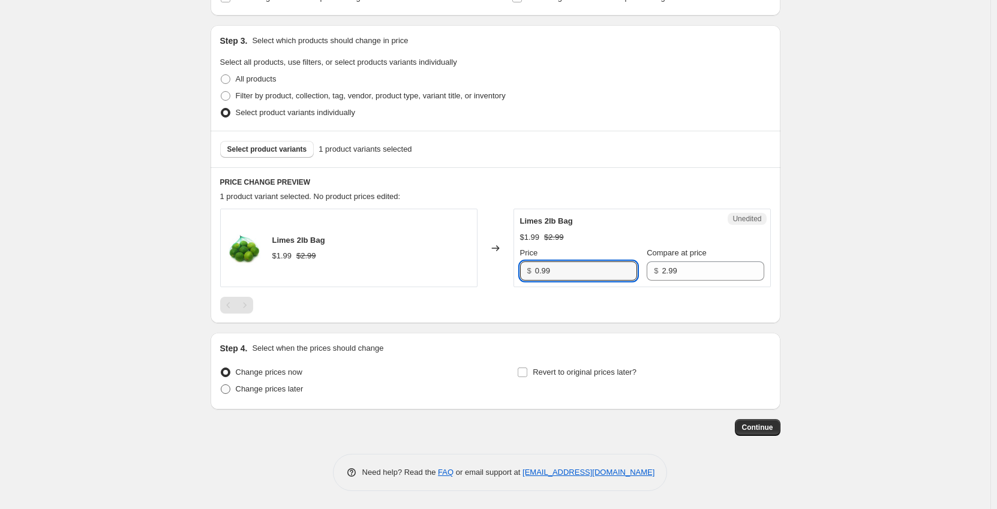
type input "0.99"
click at [252, 389] on span "Change prices later" at bounding box center [270, 389] width 68 height 9
click at [221, 385] on input "Change prices later" at bounding box center [221, 385] width 1 height 1
radio input "true"
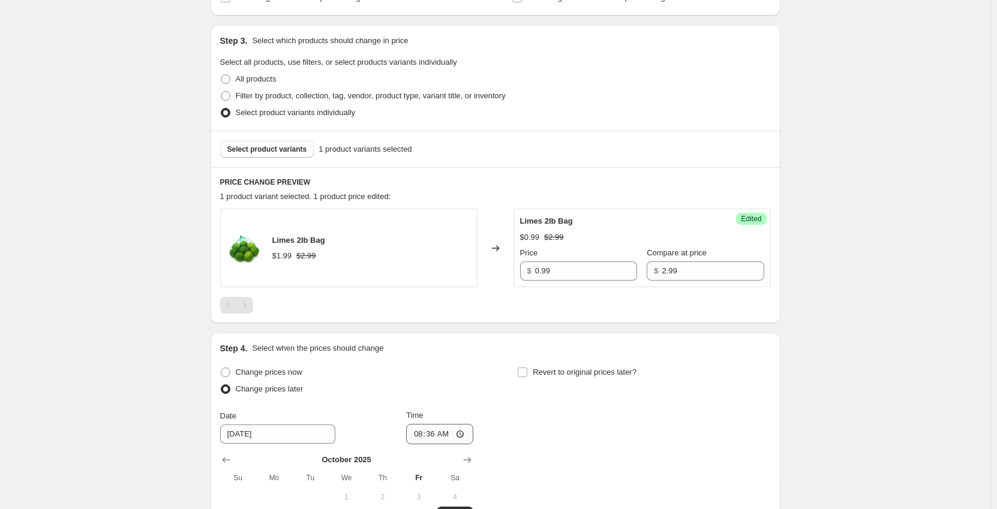
scroll to position [412, 0]
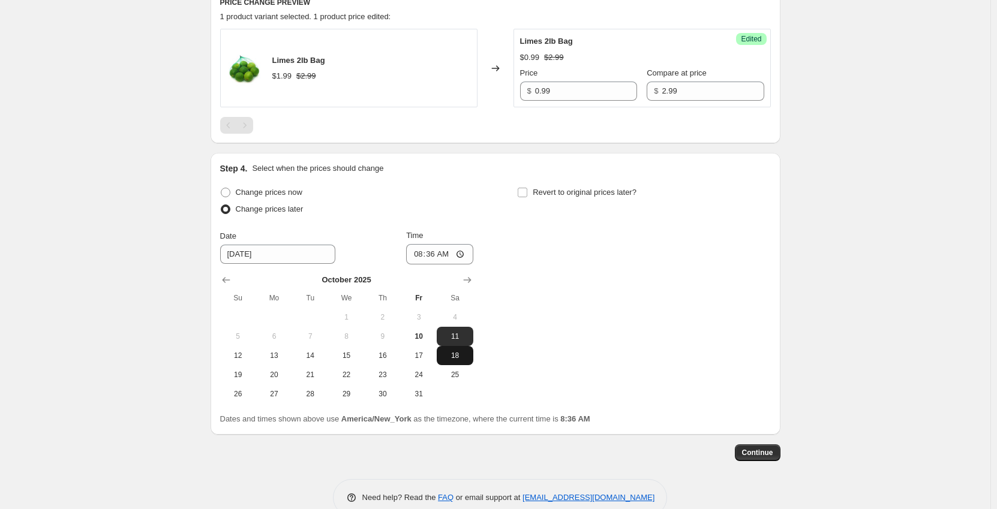
click at [451, 359] on span "18" at bounding box center [455, 356] width 26 height 10
type input "[DATE]"
click at [421, 253] on input "08:36" at bounding box center [439, 254] width 67 height 20
type input "00:01"
click at [527, 192] on input "Revert to original prices later?" at bounding box center [523, 193] width 10 height 10
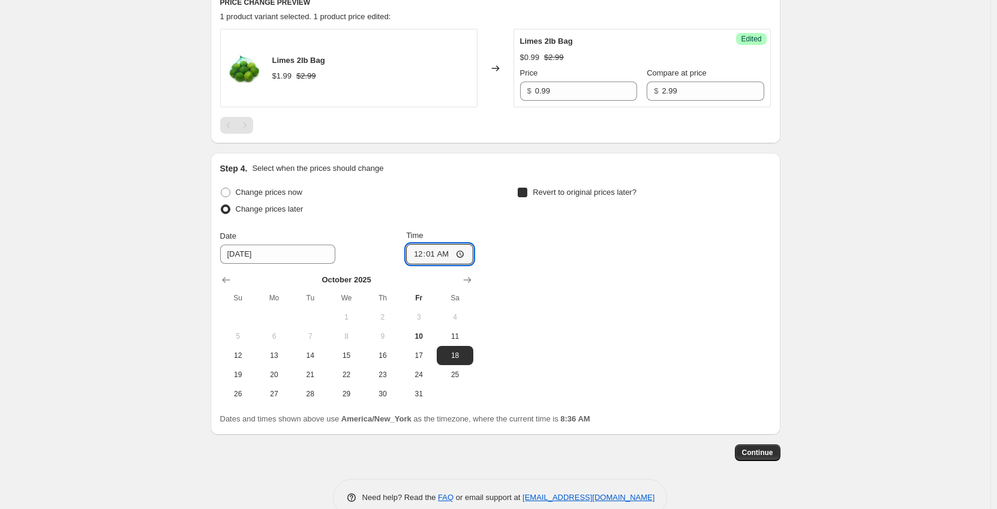
checkbox input "true"
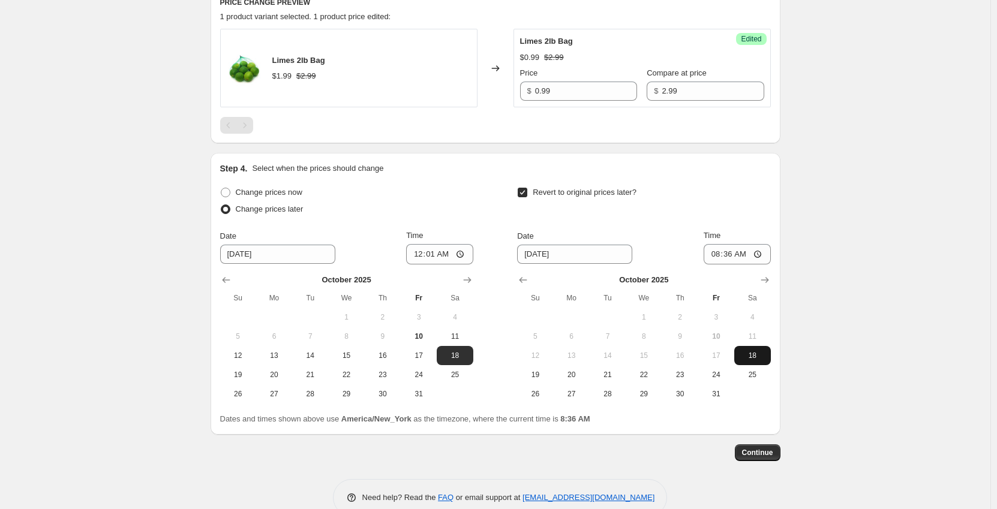
click at [748, 357] on span "18" at bounding box center [752, 356] width 26 height 10
type input "[DATE]"
click at [713, 254] on input "08:36" at bounding box center [737, 254] width 67 height 20
type input "23:59"
click at [756, 457] on span "Continue" at bounding box center [757, 453] width 31 height 10
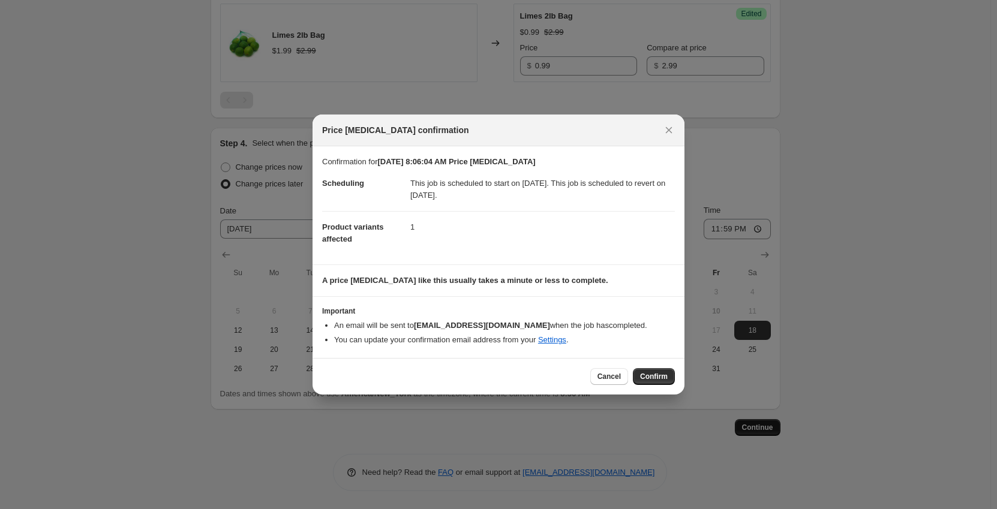
scroll to position [0, 0]
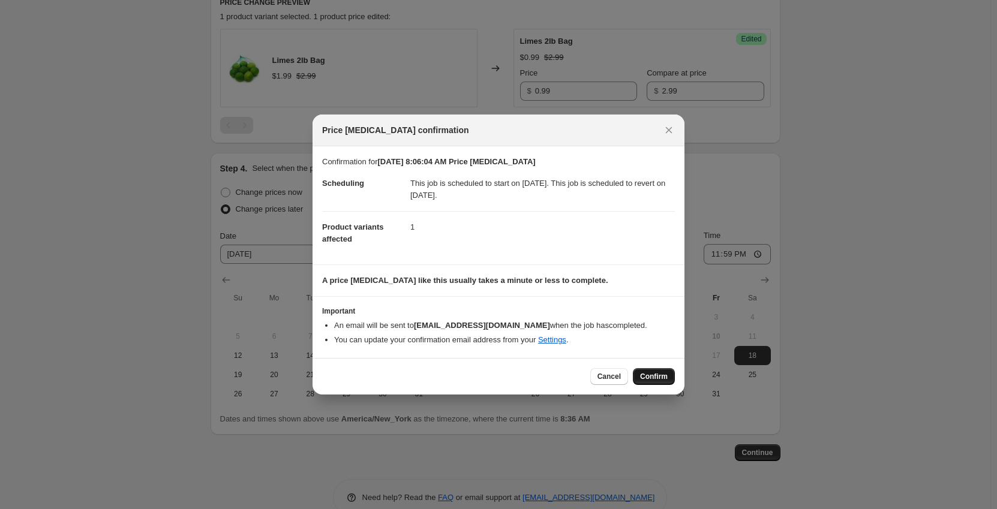
click at [660, 374] on span "Confirm" at bounding box center [654, 377] width 28 height 10
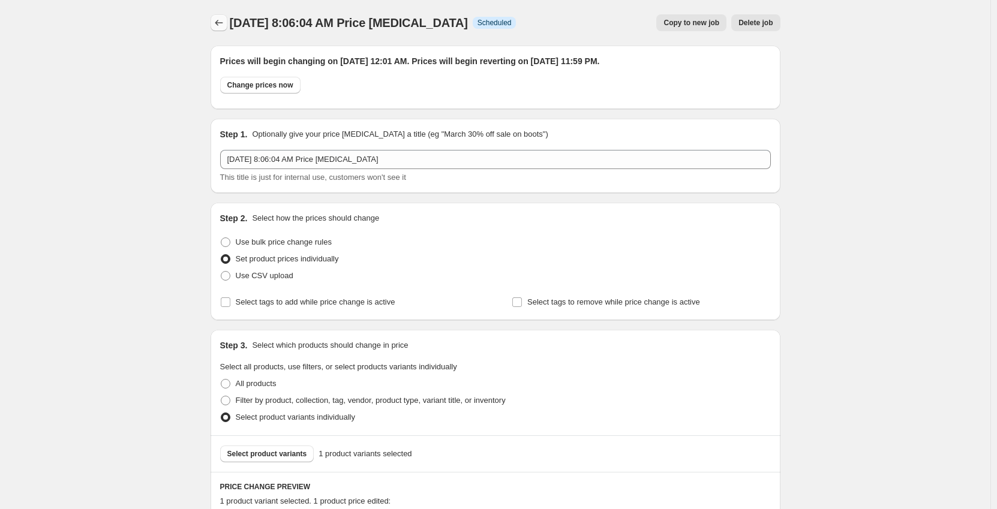
click at [223, 21] on icon "Price change jobs" at bounding box center [219, 23] width 12 height 12
